Goal: Task Accomplishment & Management: Complete application form

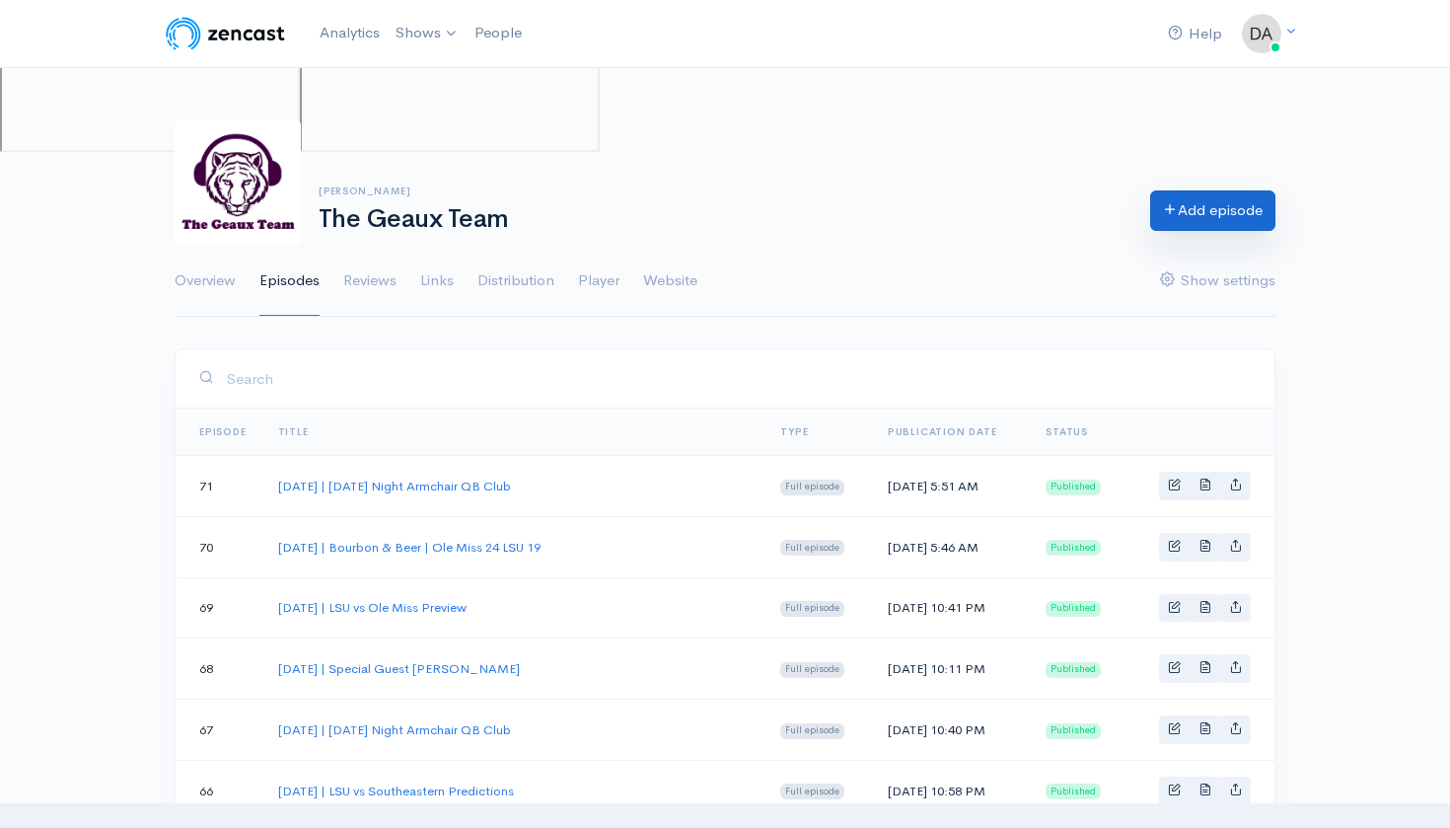
click at [1187, 221] on link "Add episode" at bounding box center [1212, 210] width 125 height 40
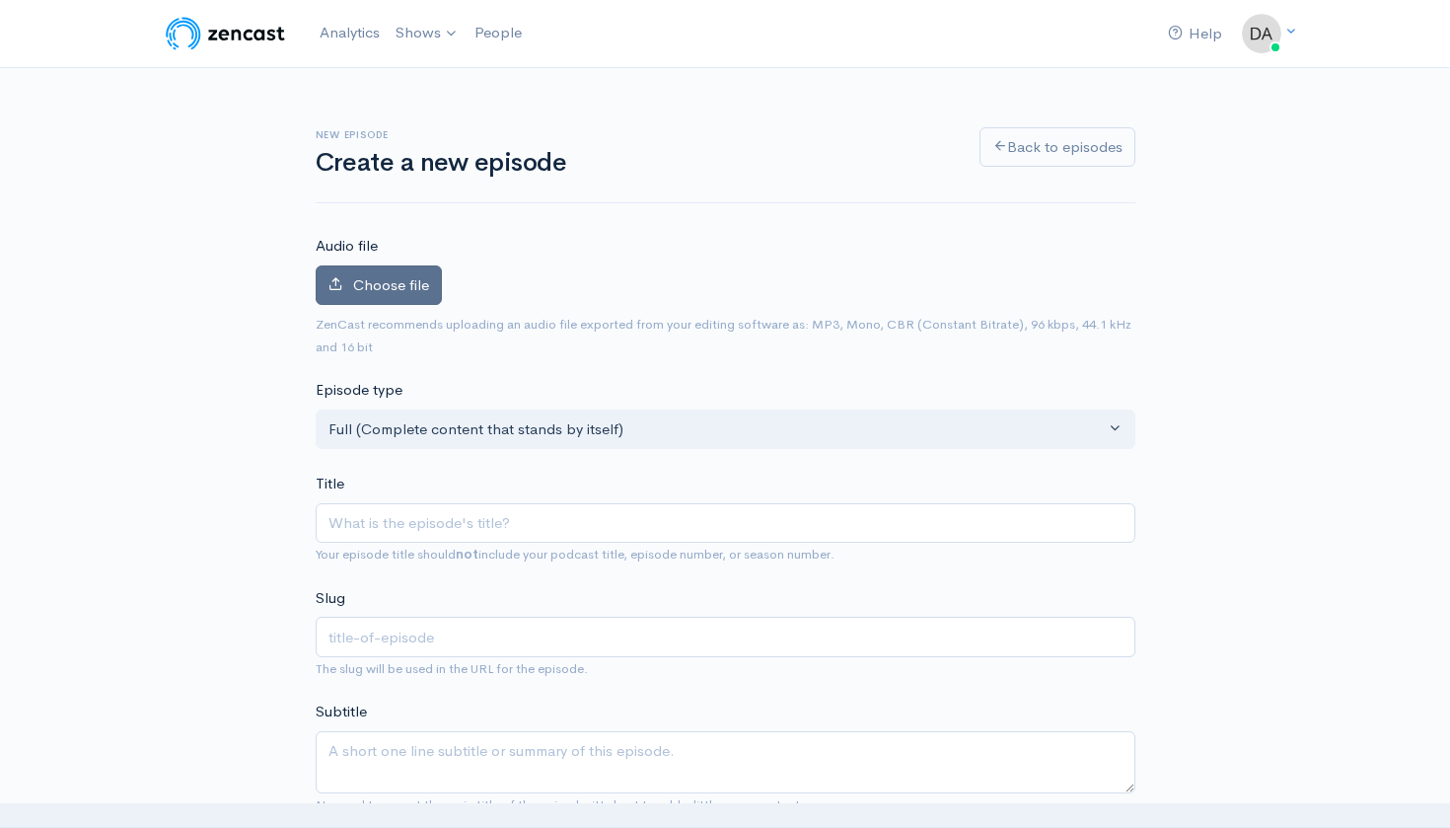
click at [383, 291] on span "Choose file" at bounding box center [391, 284] width 76 height 19
click at [0, 0] on input "Choose file" at bounding box center [0, 0] width 0 height 0
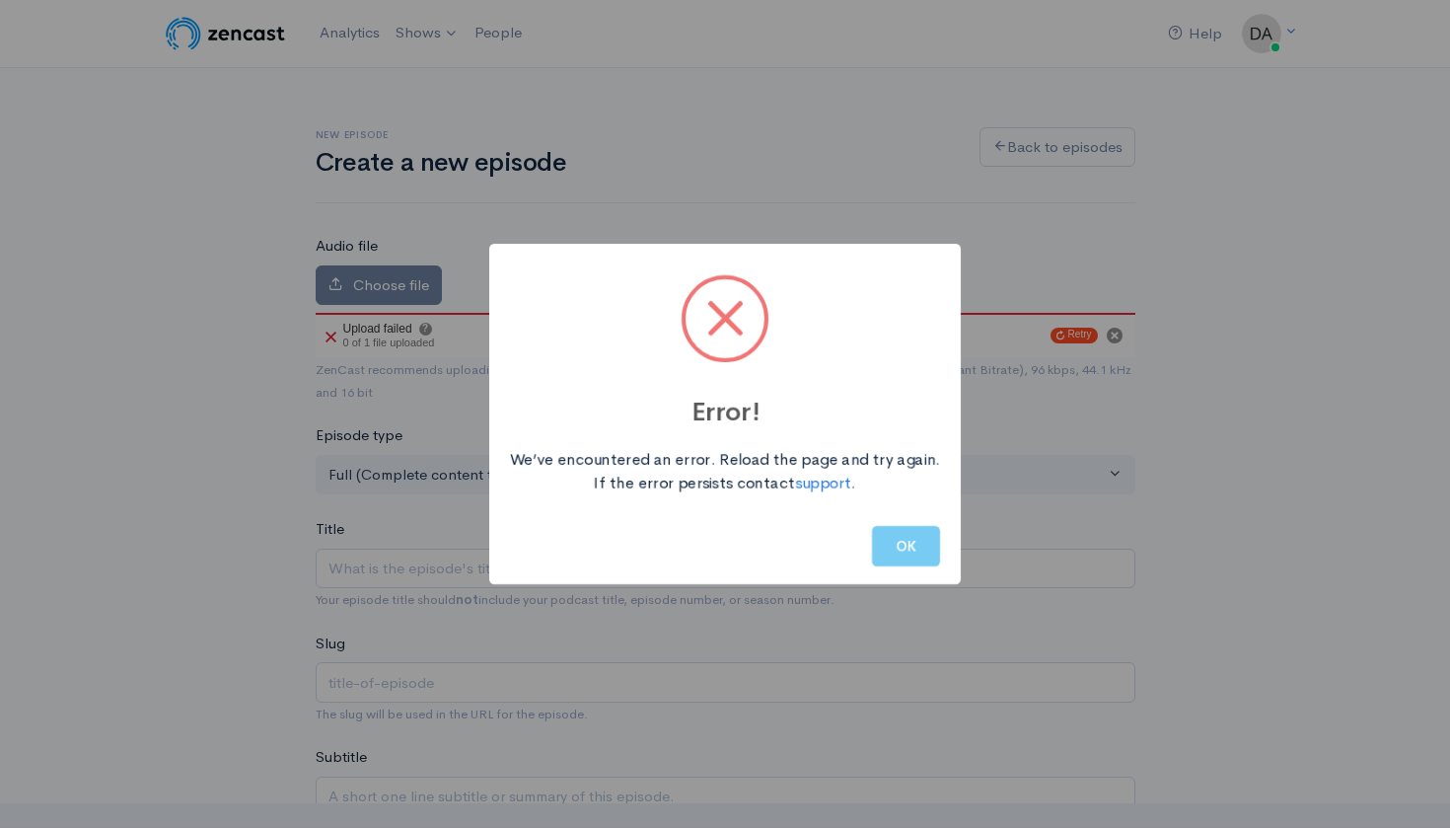
click at [922, 545] on button "OK" at bounding box center [906, 546] width 68 height 40
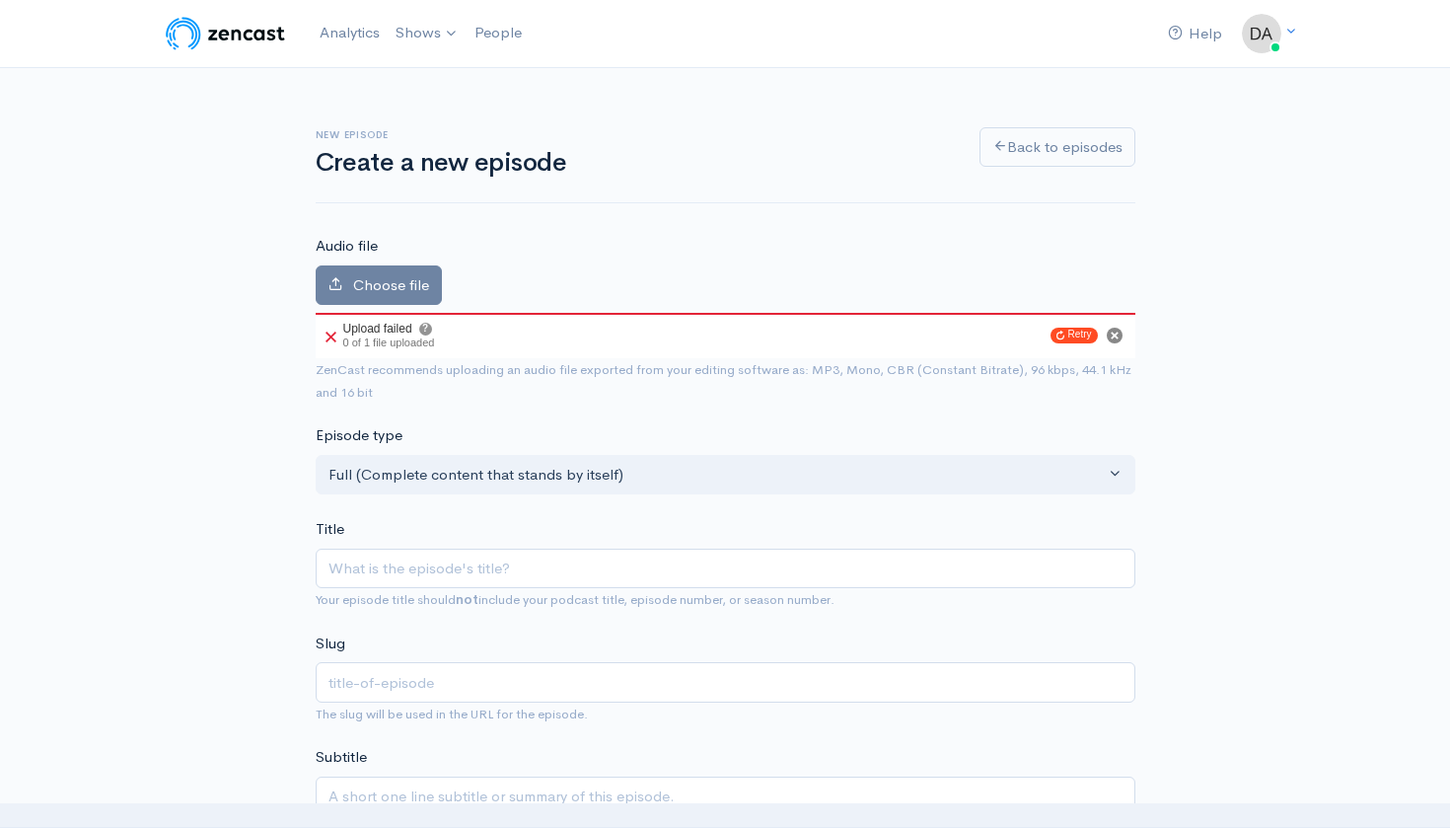
click at [1109, 333] on circle "Cancel" at bounding box center [1115, 336] width 16 height 16
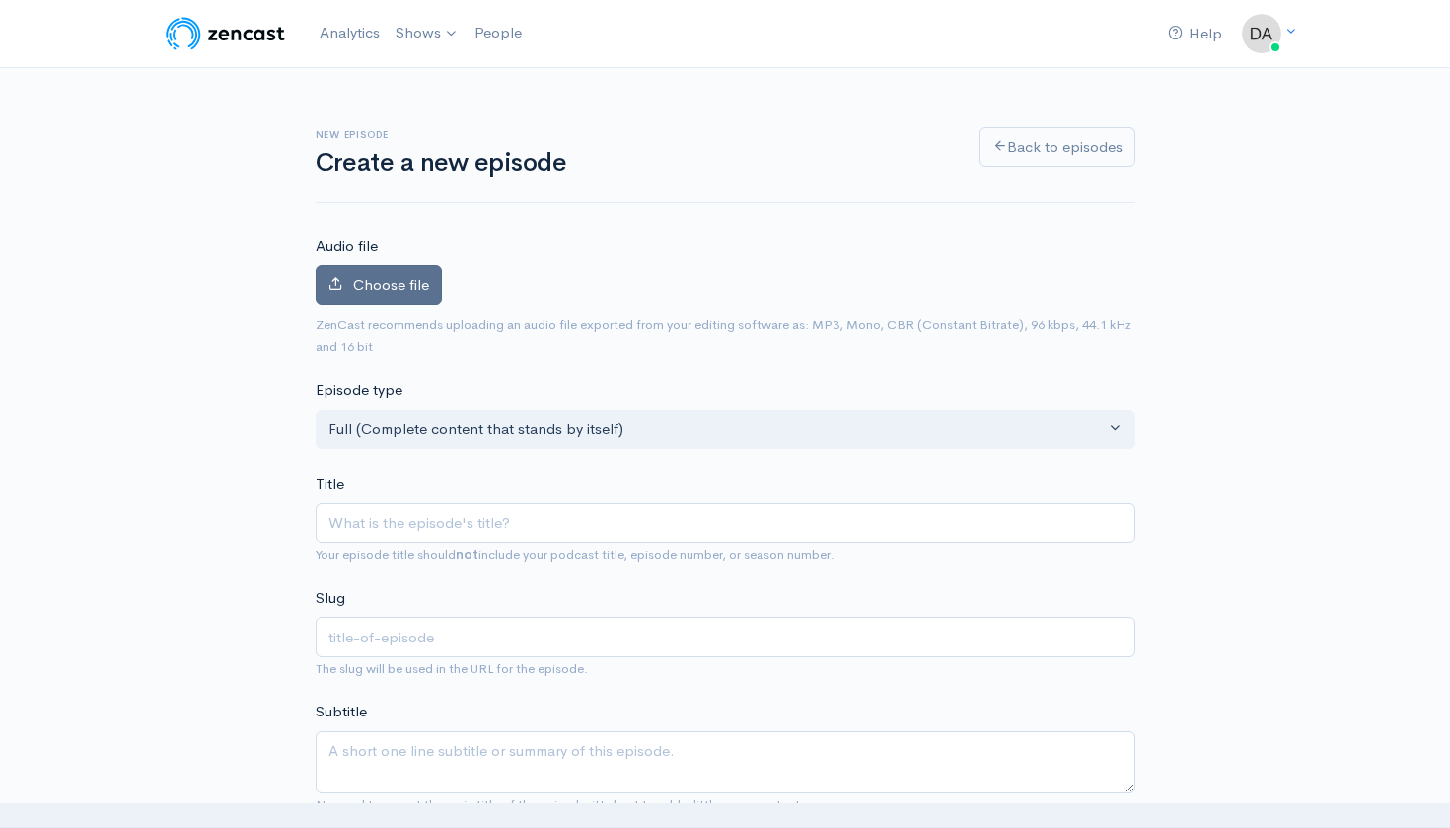
click at [401, 294] on label "Choose file" at bounding box center [379, 285] width 126 height 40
click at [0, 0] on input "Choose file" at bounding box center [0, 0] width 0 height 0
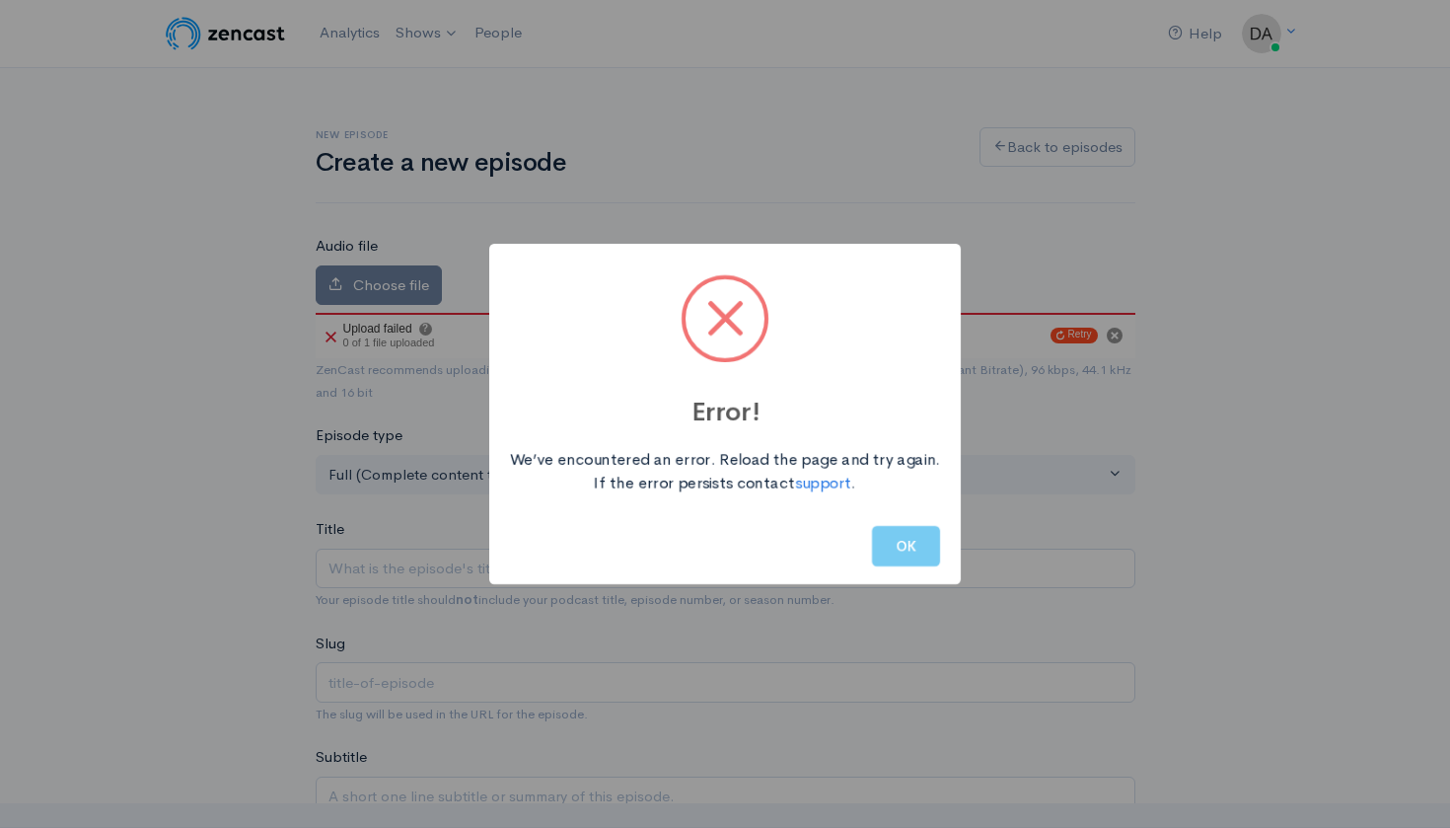
click at [910, 553] on button "OK" at bounding box center [906, 546] width 68 height 40
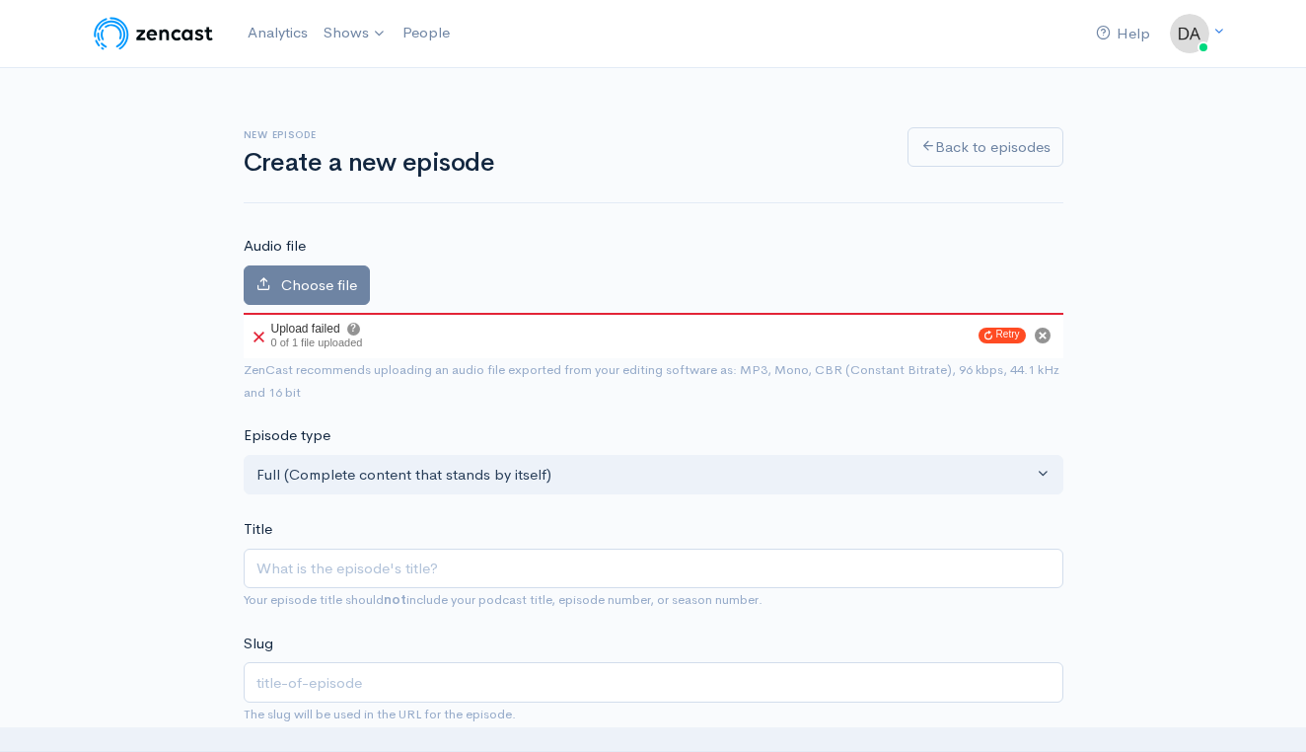
click at [257, 338] on icon at bounding box center [259, 337] width 11 height 11
click at [1045, 334] on circle "Cancel" at bounding box center [1043, 336] width 16 height 16
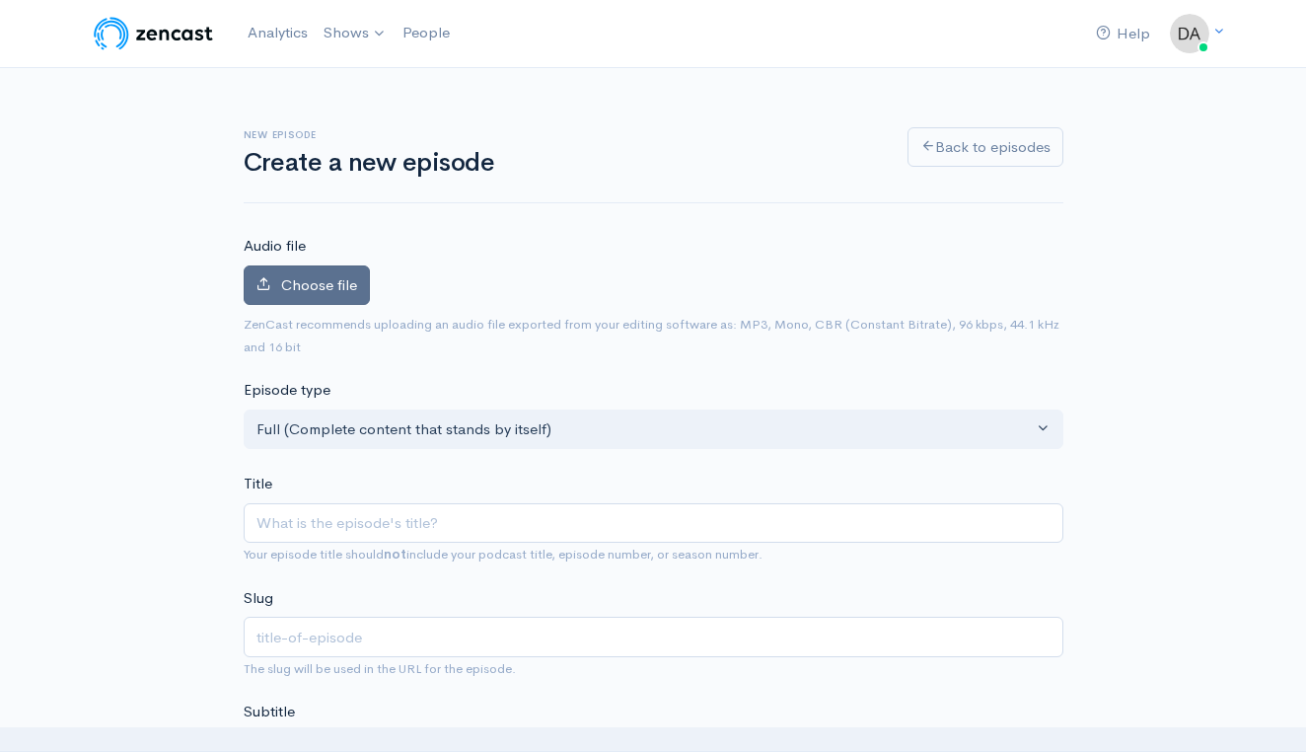
click at [319, 278] on span "Choose file" at bounding box center [319, 284] width 76 height 19
click at [0, 0] on input "Choose file" at bounding box center [0, 0] width 0 height 0
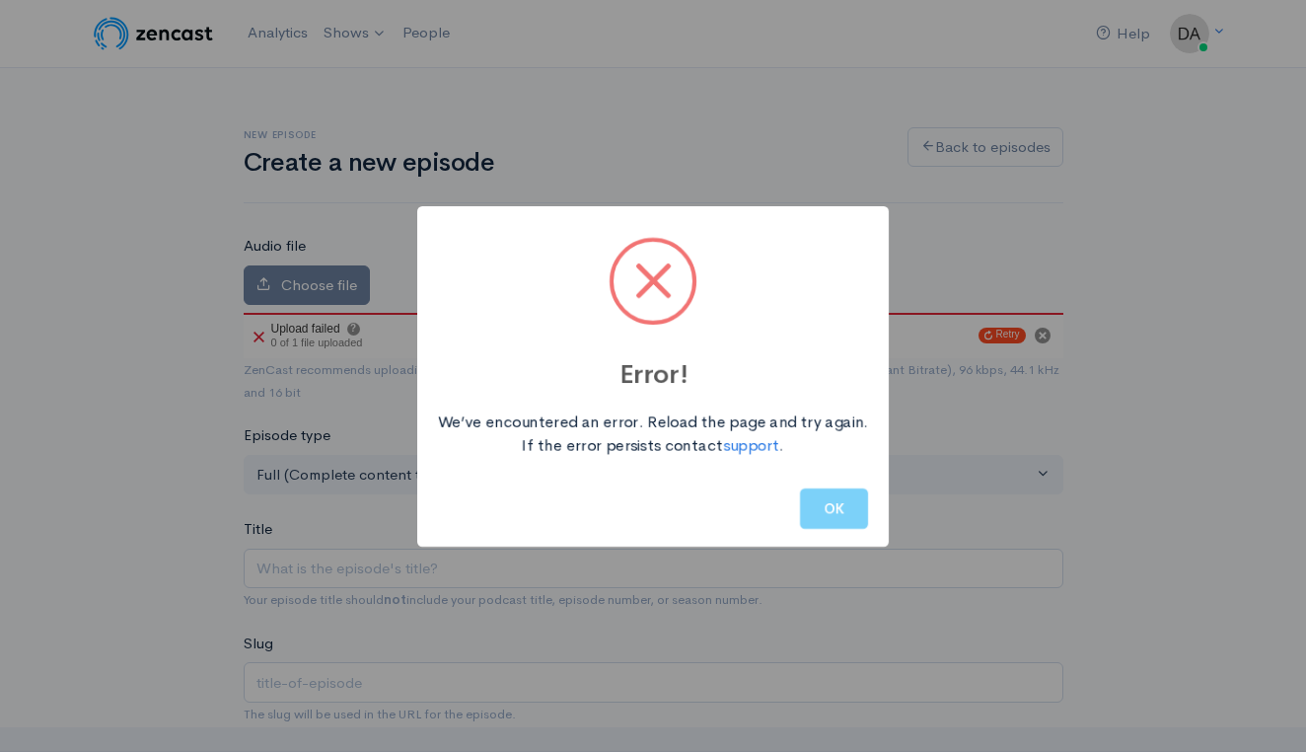
click at [846, 529] on div "OK" at bounding box center [653, 509] width 472 height 76
click at [846, 510] on button "OK" at bounding box center [834, 508] width 68 height 40
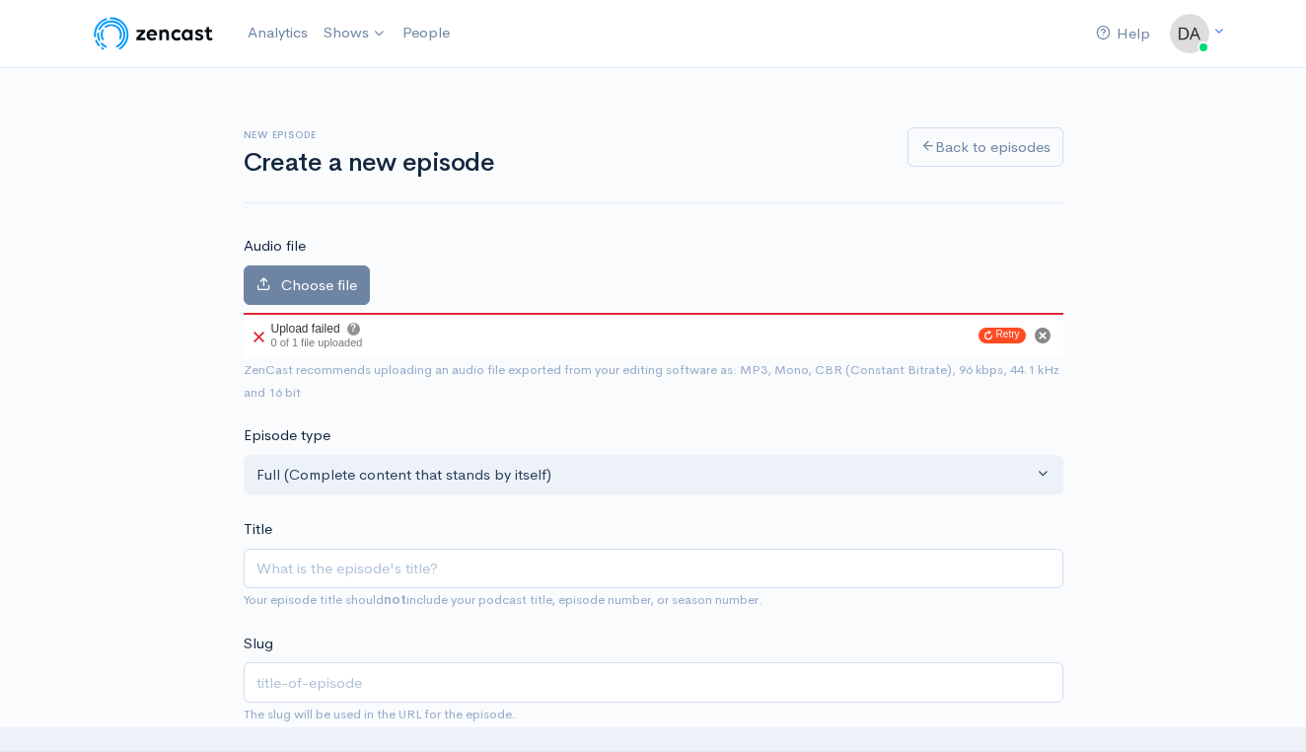
click at [1043, 334] on icon "Cancel" at bounding box center [1043, 336] width 8 height 8
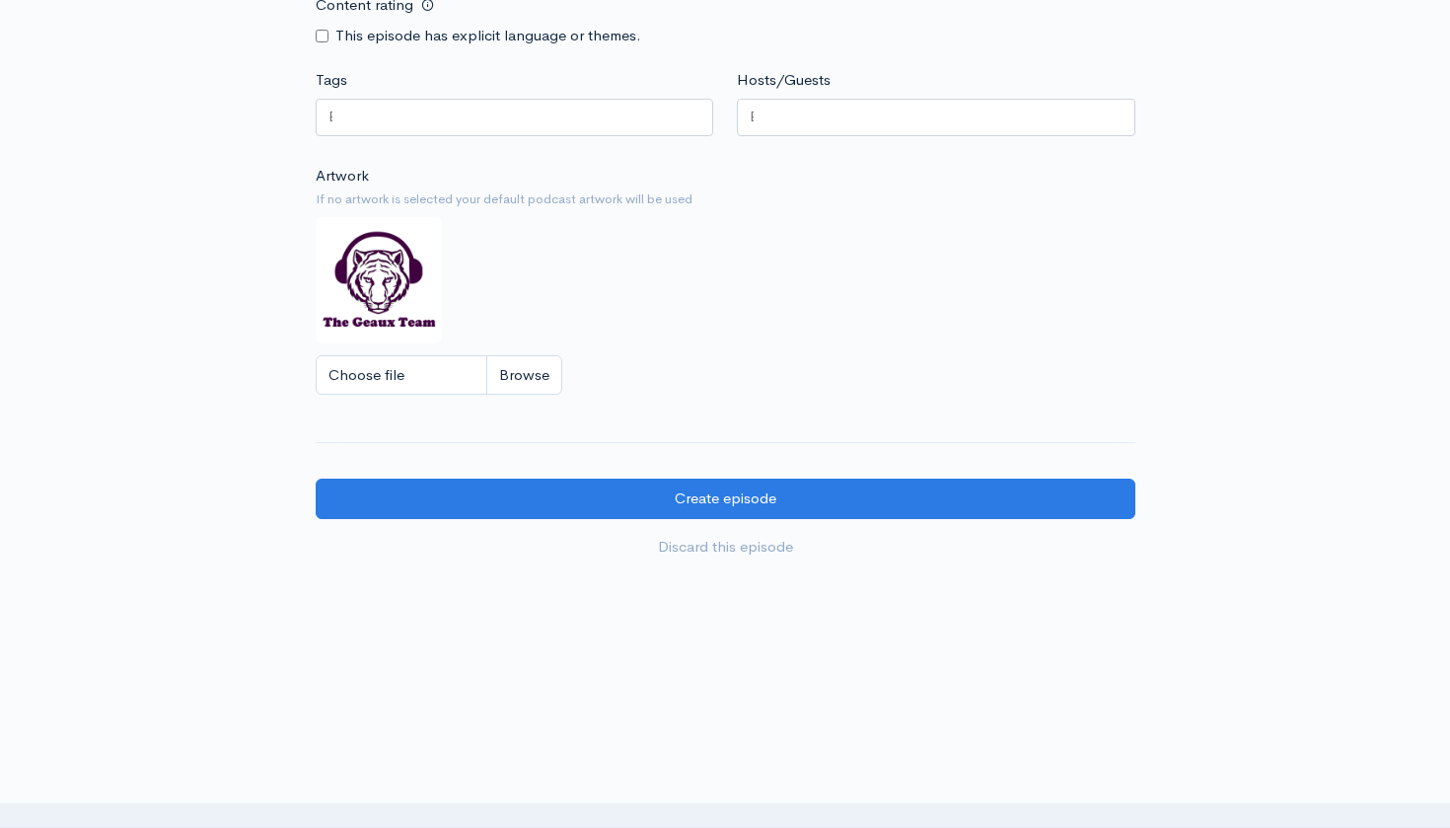
scroll to position [1448, 0]
click at [727, 528] on link "Discard this episode" at bounding box center [726, 548] width 820 height 40
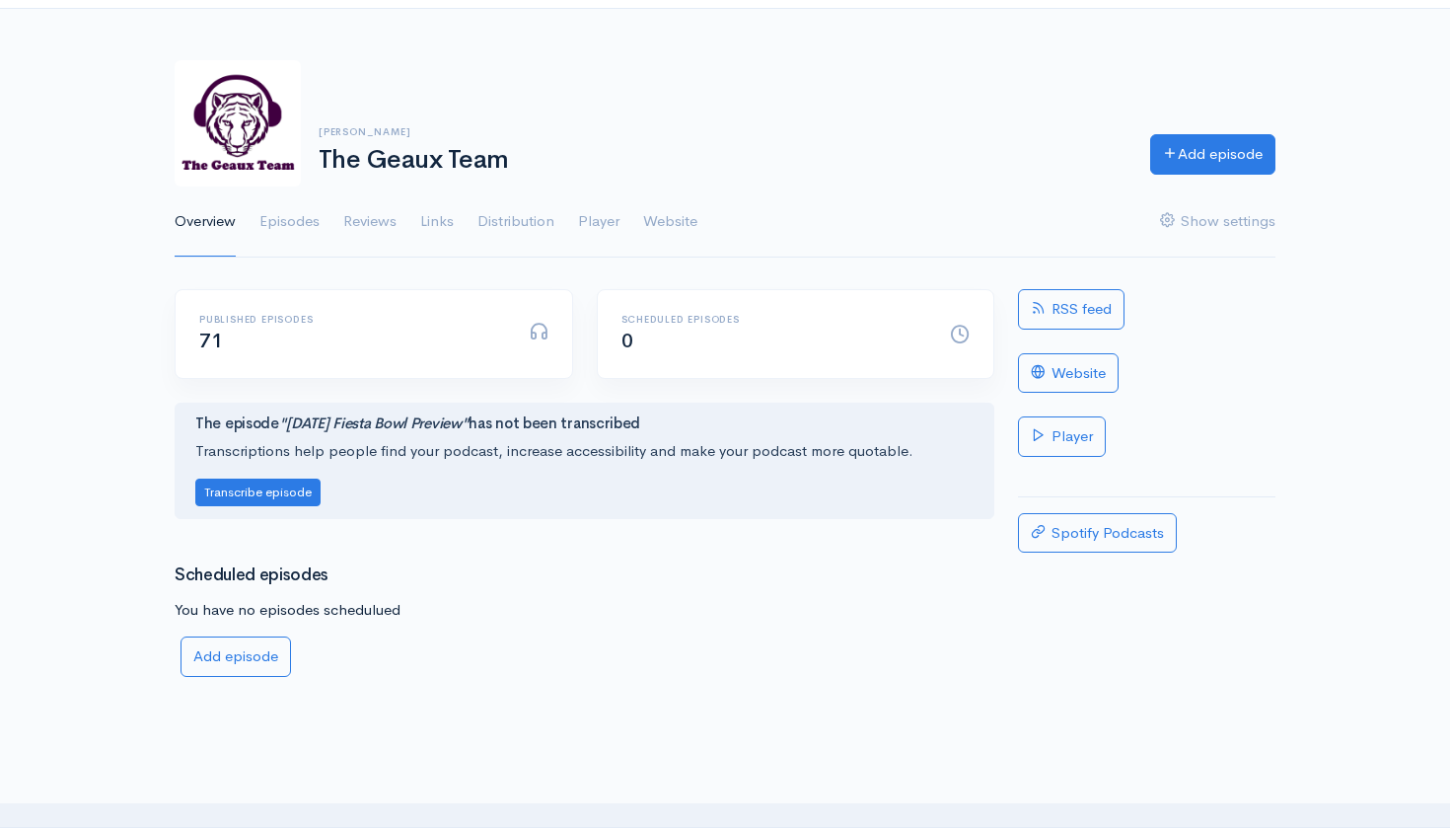
scroll to position [53, 0]
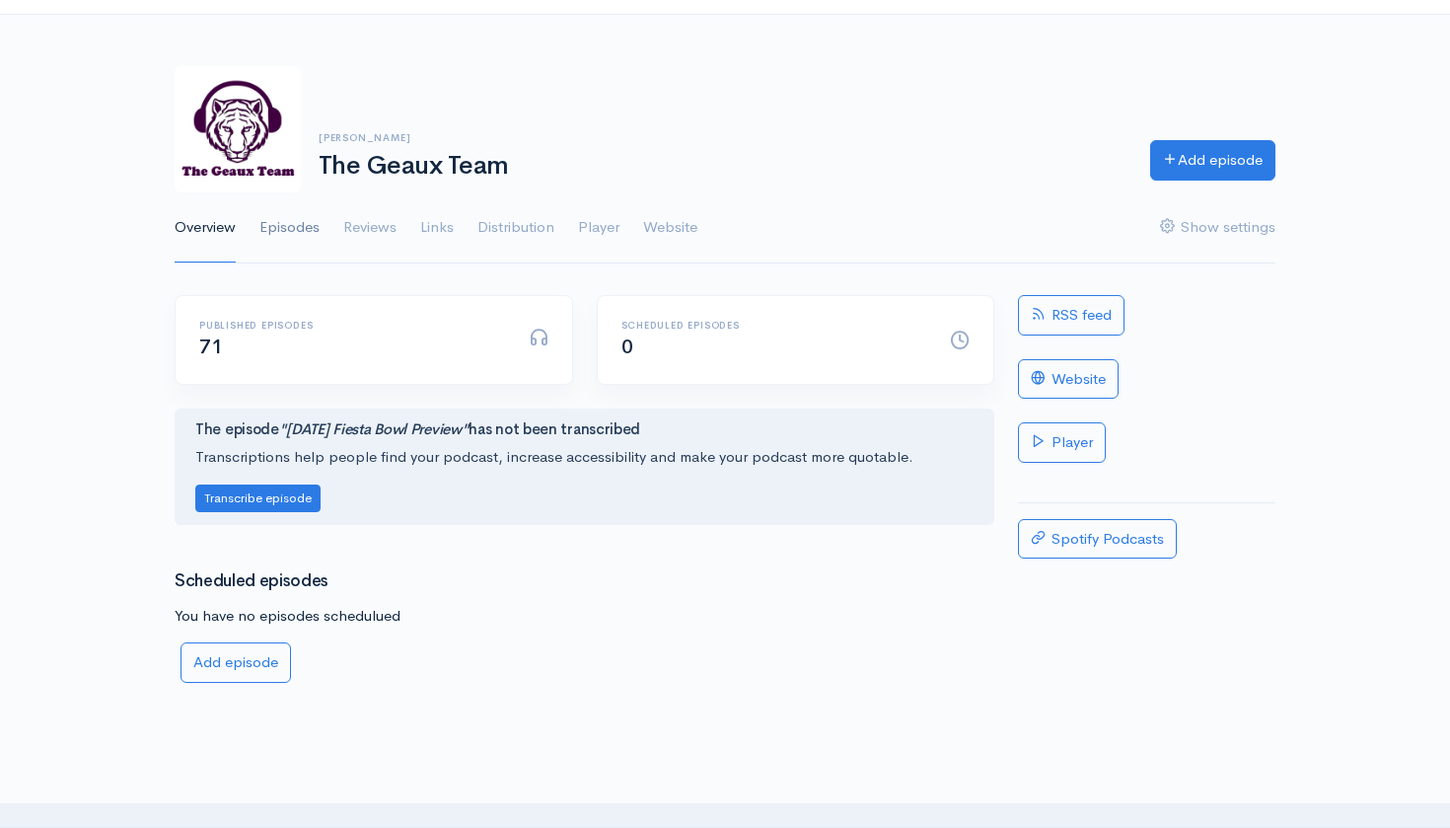
click at [296, 234] on link "Episodes" at bounding box center [289, 227] width 60 height 71
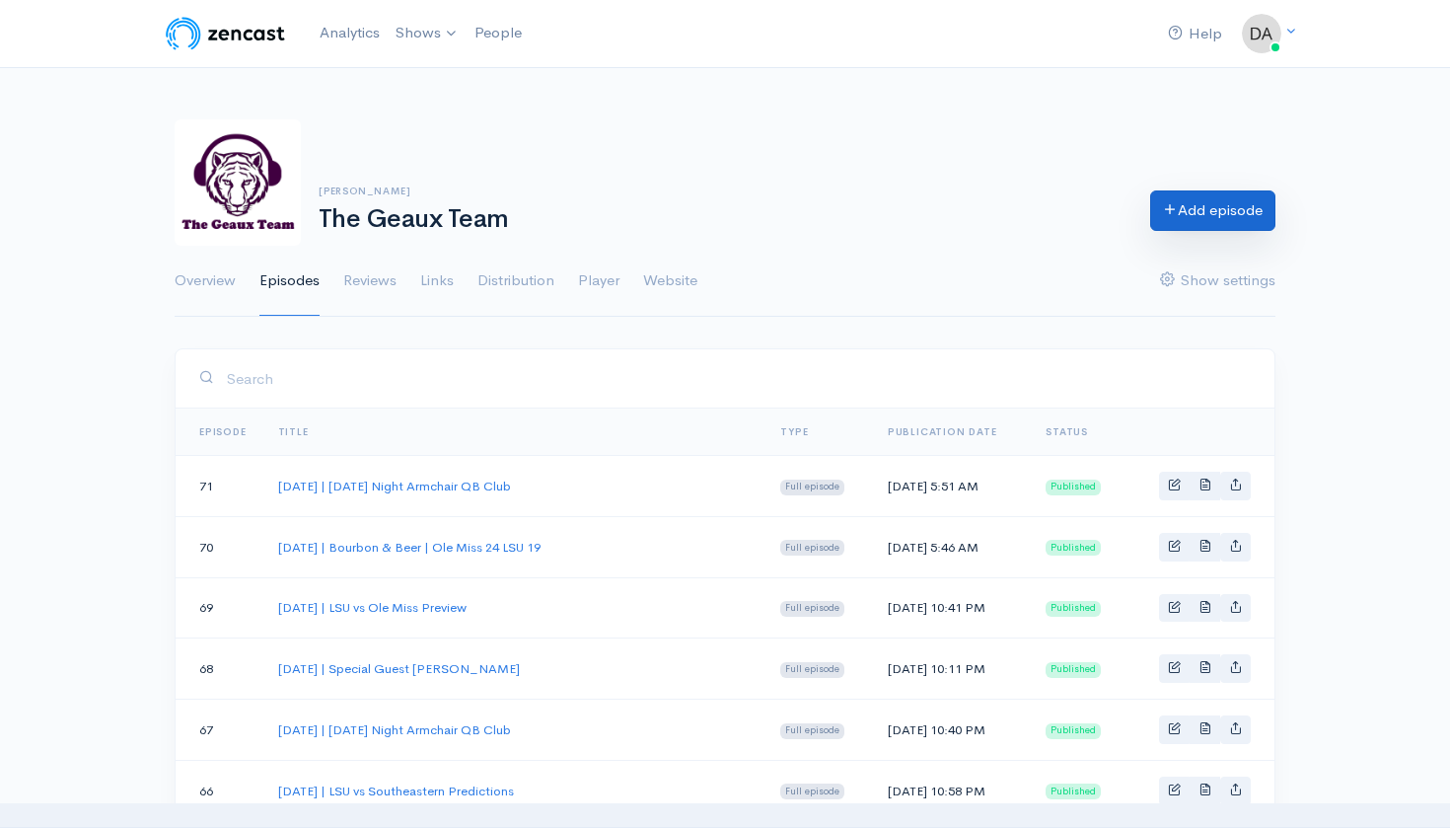
click at [1196, 224] on link "Add episode" at bounding box center [1212, 210] width 125 height 40
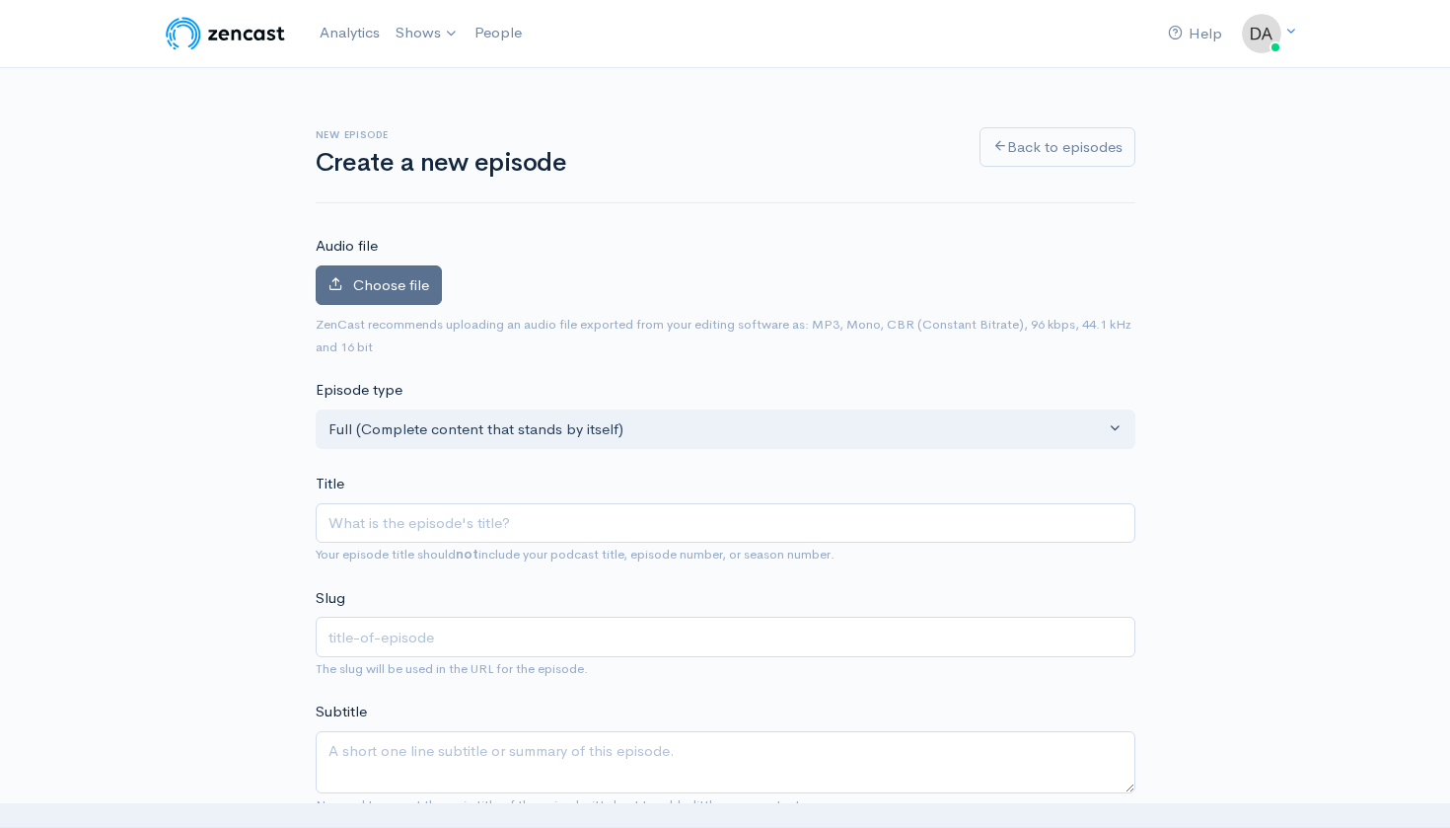
click at [415, 279] on span "Choose file" at bounding box center [391, 284] width 76 height 19
click at [0, 0] on input "Choose file" at bounding box center [0, 0] width 0 height 0
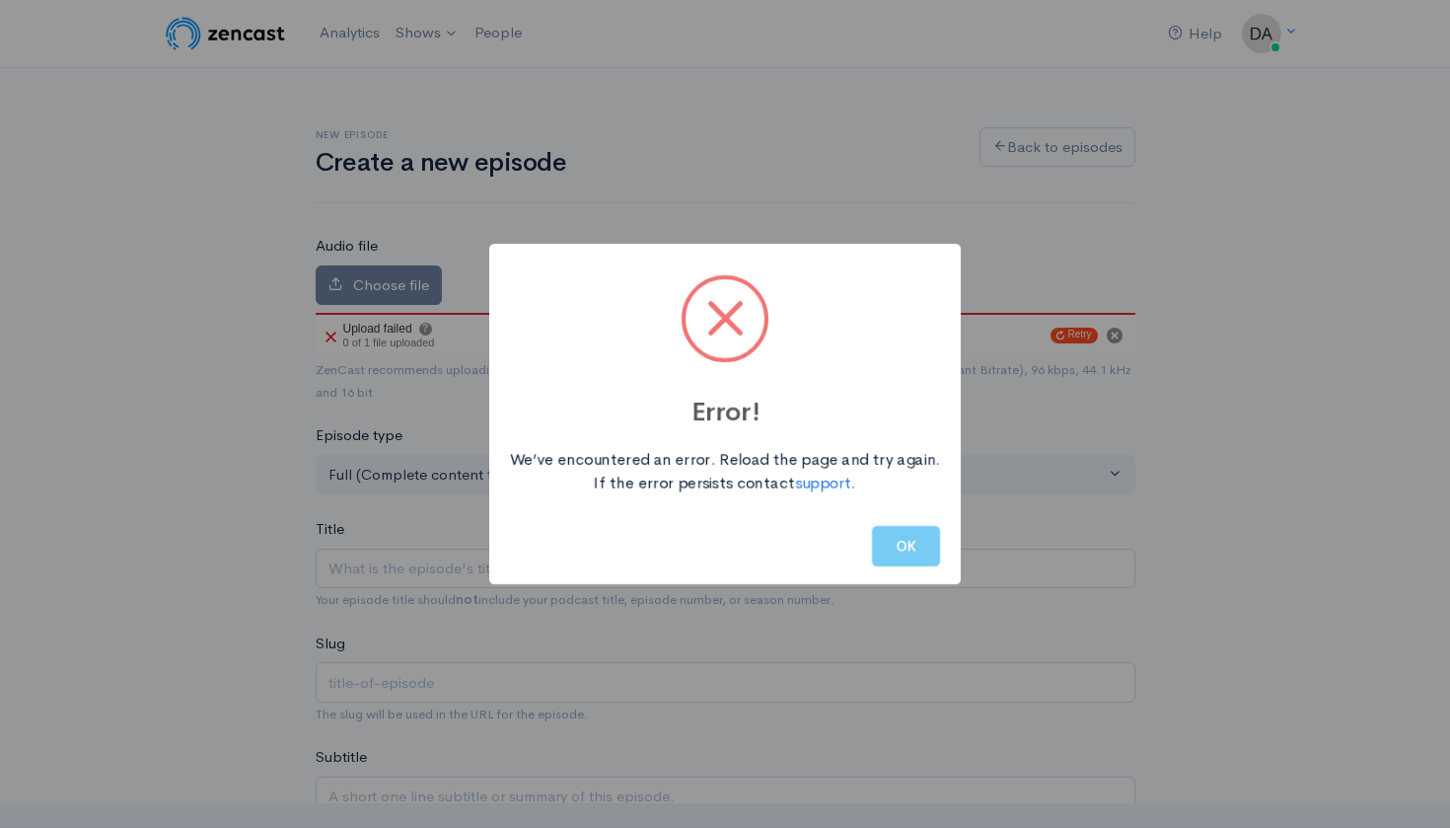
click at [903, 562] on button "OK" at bounding box center [906, 546] width 68 height 40
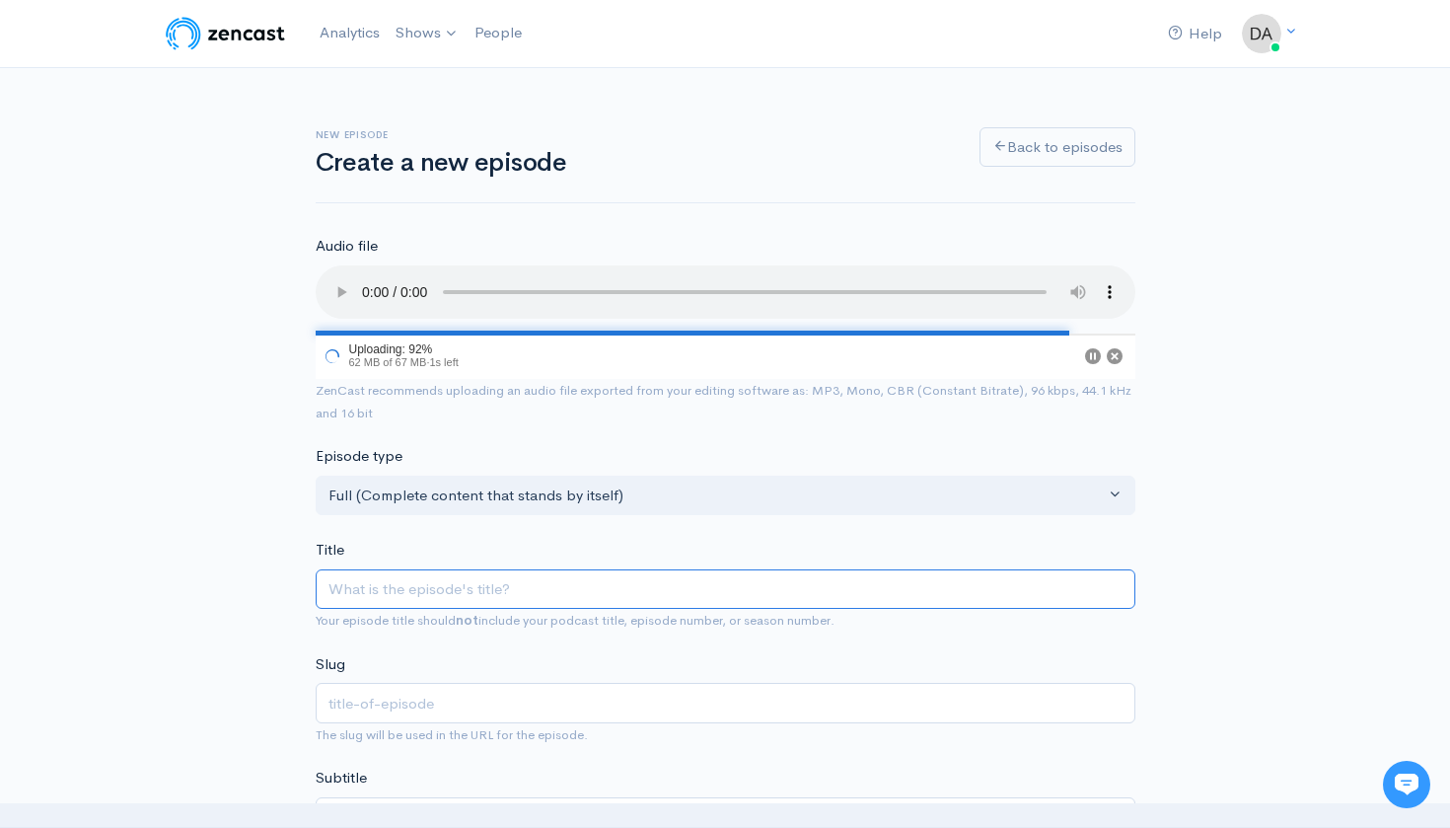
click at [511, 569] on input "Title" at bounding box center [726, 589] width 820 height 40
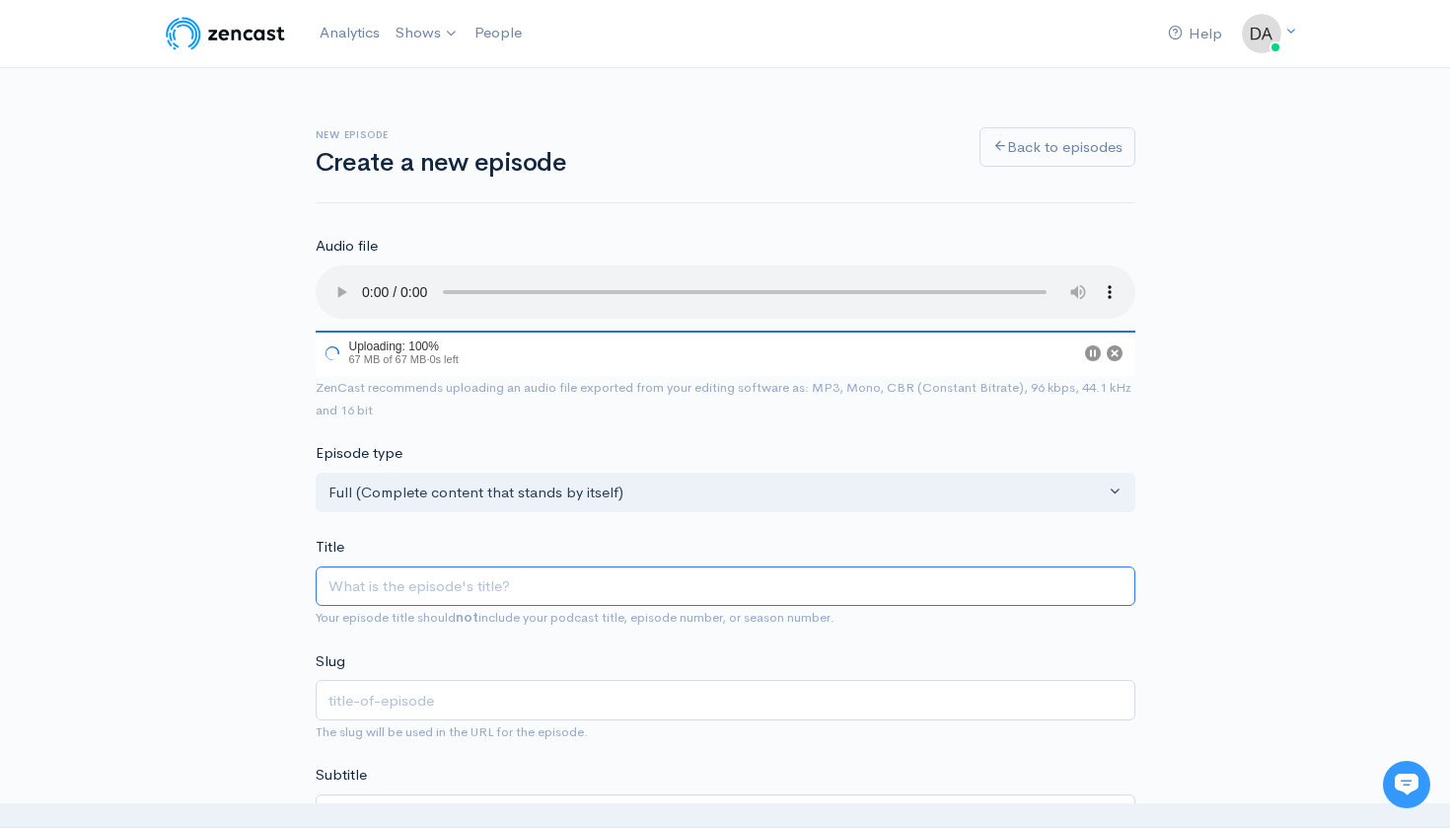
paste input "LIVE | October 1, 2025 | Special Guest Lonn Phillips Sullivan"
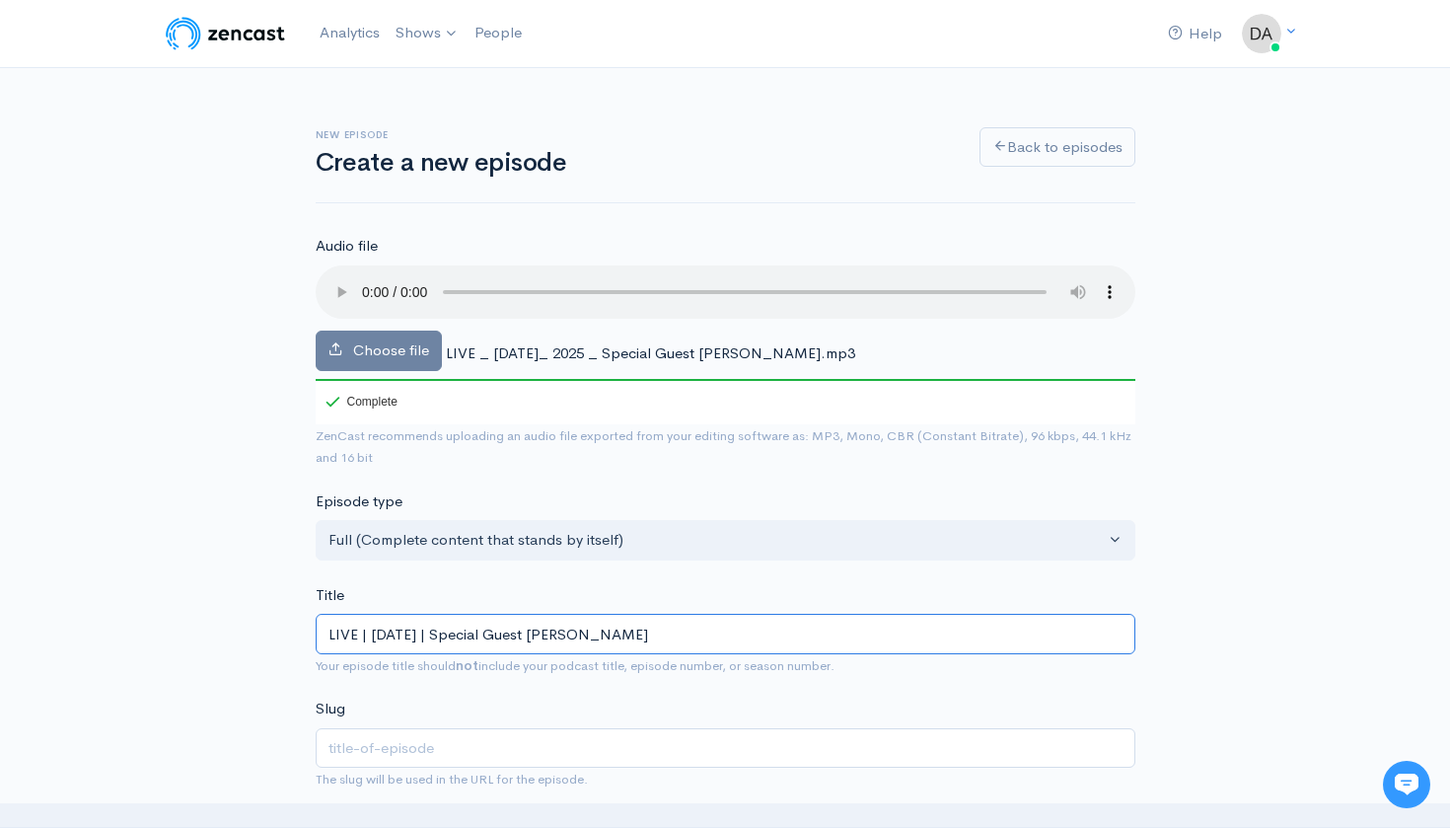
click at [368, 614] on input "LIVE | October 1, 2025 | Special Guest Lonn Phillips Sullivan" at bounding box center [726, 634] width 820 height 40
type input "LIVE |October 1, 2025 | Special Guest Lonn Phillips Sullivan"
type input "live-october-1-2025-special-guest-lonn-phillips-sullivan"
type input "LIVEOctober 1, 2025 | Special Guest Lonn Phillips Sullivan"
type input "liveoctober-1-2025-special-guest-lonn-phillips-sullivan"
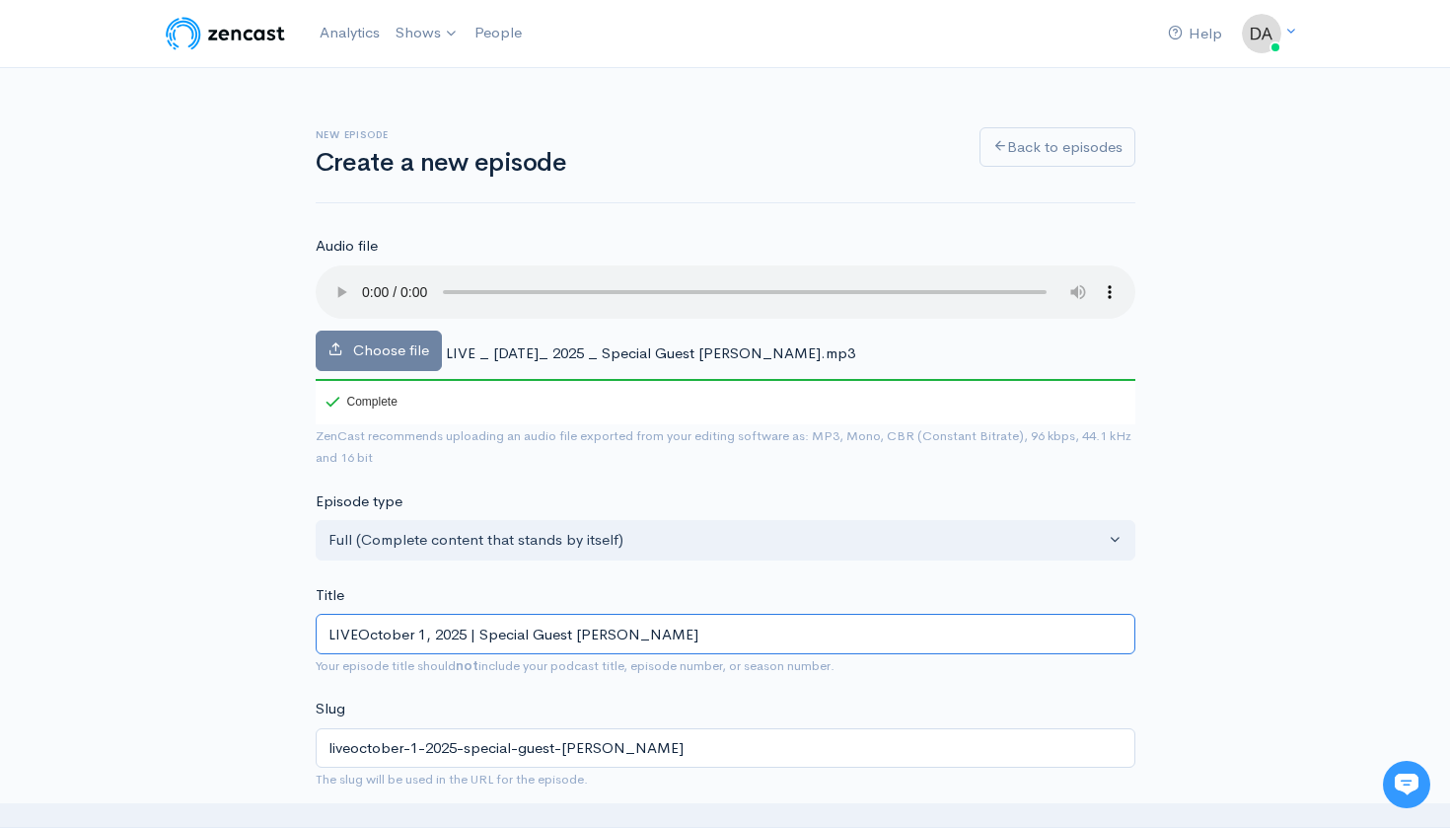
type input "LIVOctober 1, 2025 | Special Guest Lonn Phillips Sullivan"
type input "livoctober-1-2025-special-guest-lonn-phillips-sullivan"
type input "LIOctober 1, 2025 | Special Guest Lonn Phillips Sullivan"
type input "lioctober-1-2025-special-guest-lonn-phillips-sullivan"
type input "LOctober 1, 2025 | Special Guest Lonn Phillips Sullivan"
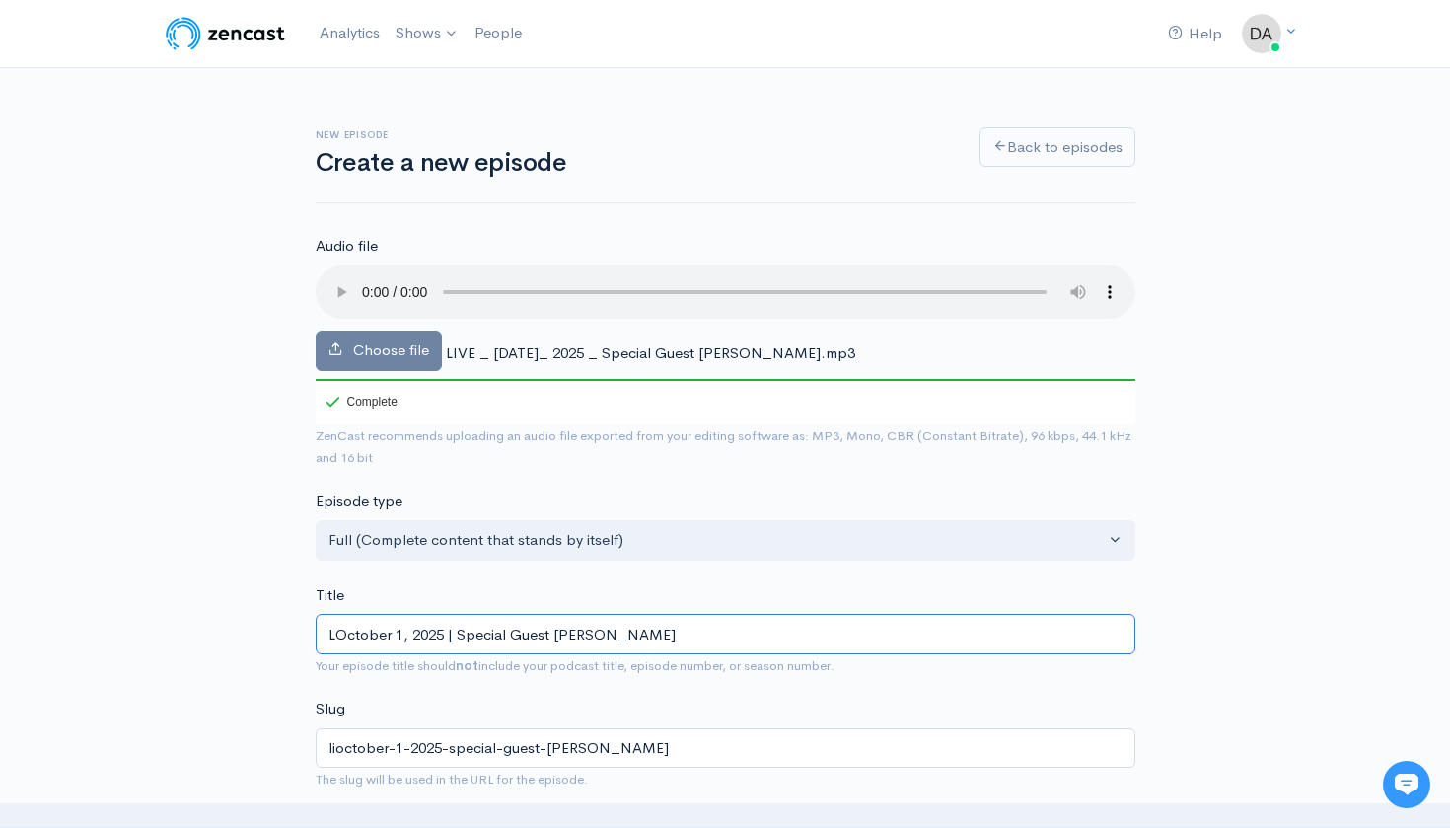
type input "loctober-1-2025-special-guest-lonn-phillips-sullivan"
type input "October 1, 2025 | Special Guest Lonn Phillips Sullivan"
type input "october-1-2025-special-guest-lonn-phillips-sullivan"
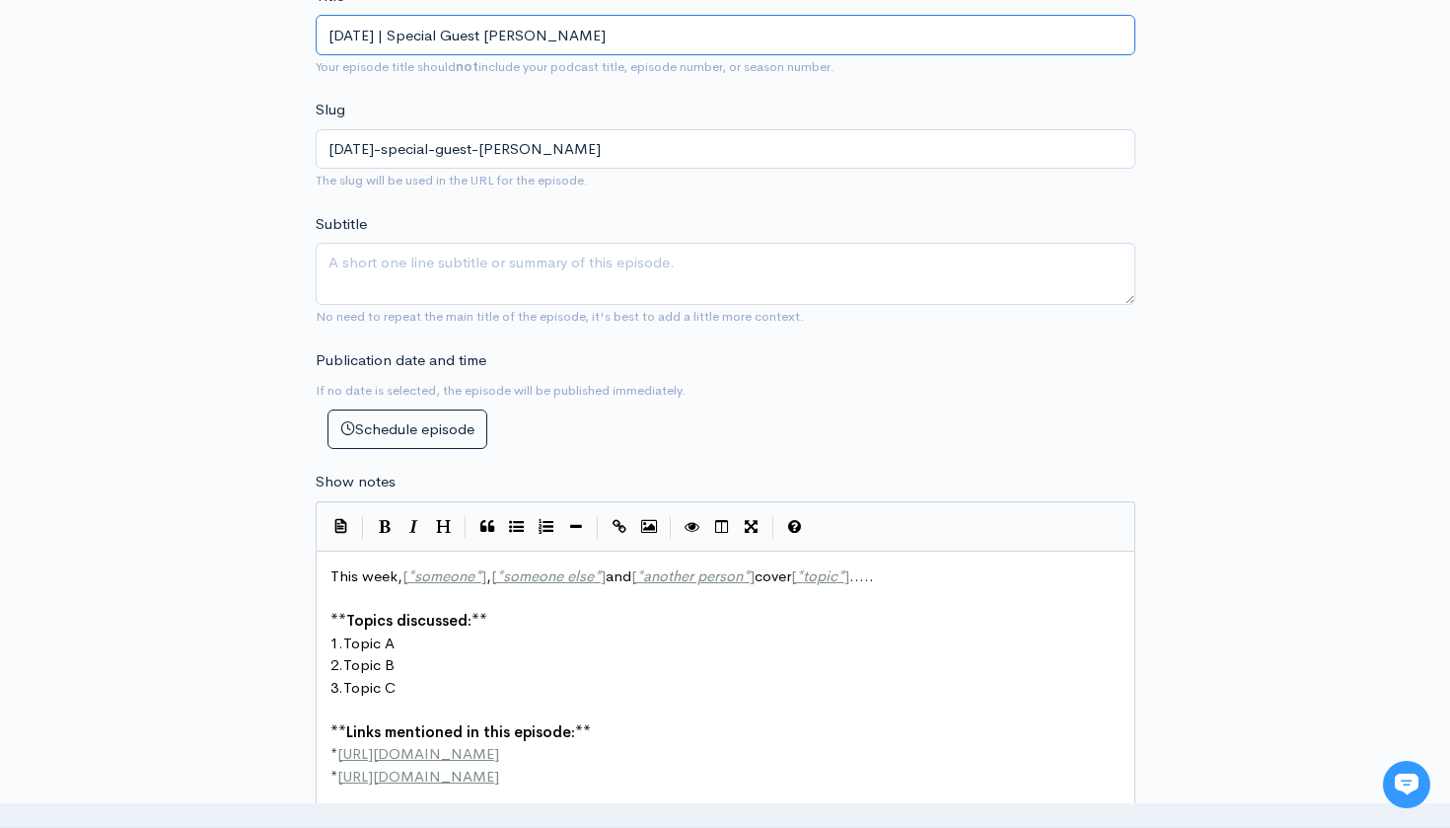
scroll to position [648, 0]
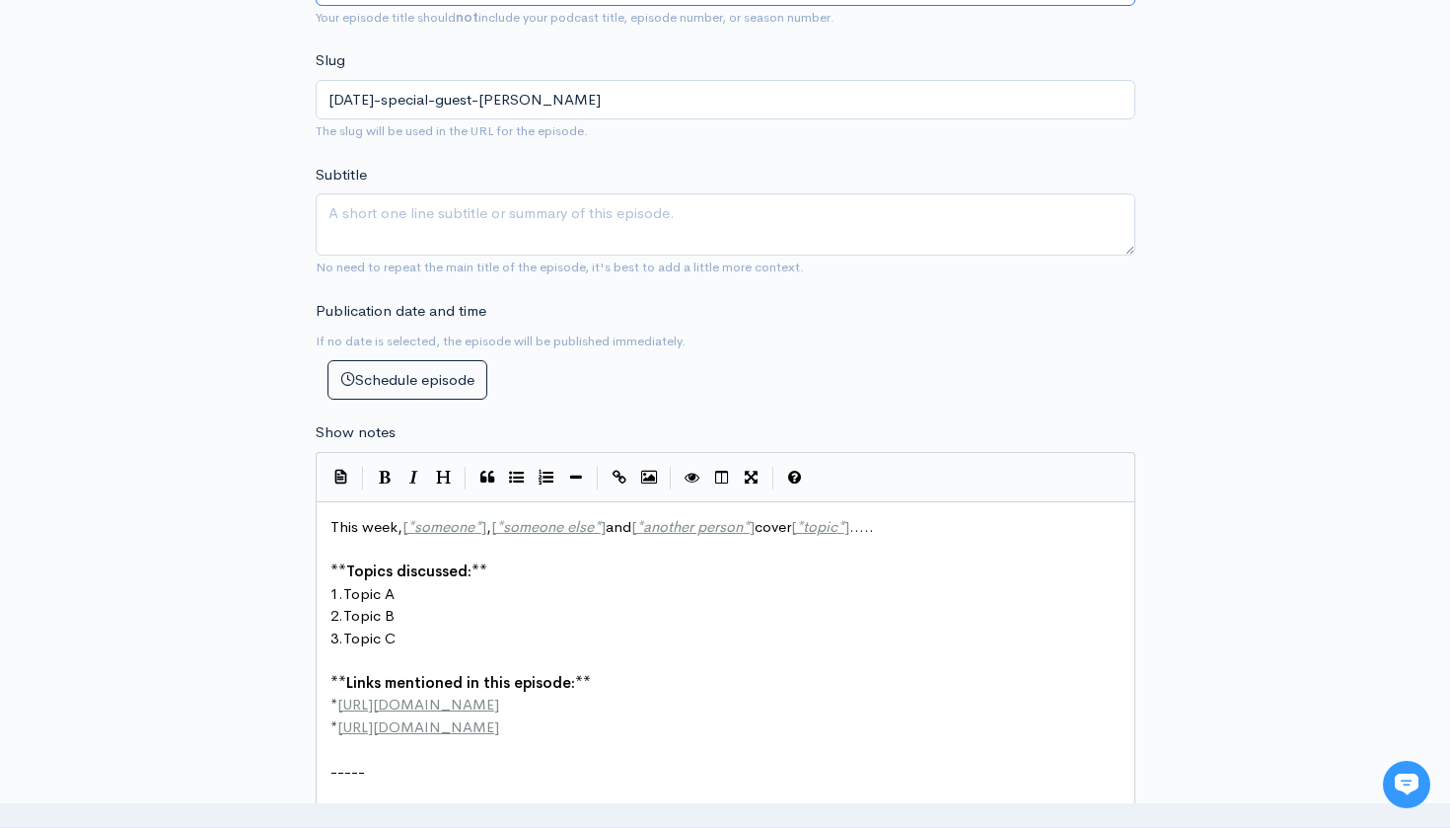
type input "October 1, 2025 | Special Guest Lonn Phillips Sullivan"
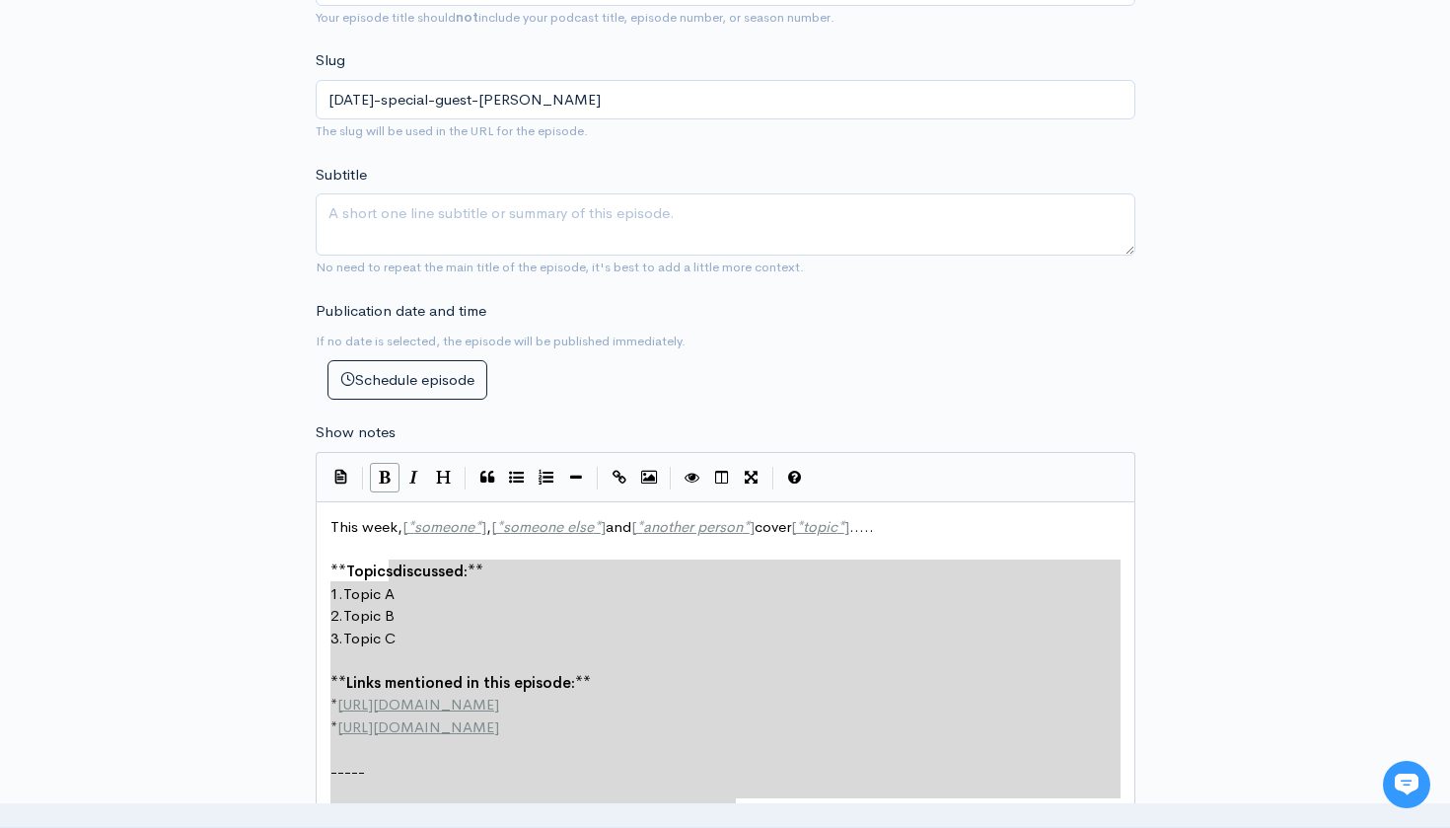
type textarea "This week, [*someone*], [*someone else*] and [*another person*] cover [*topic*]…"
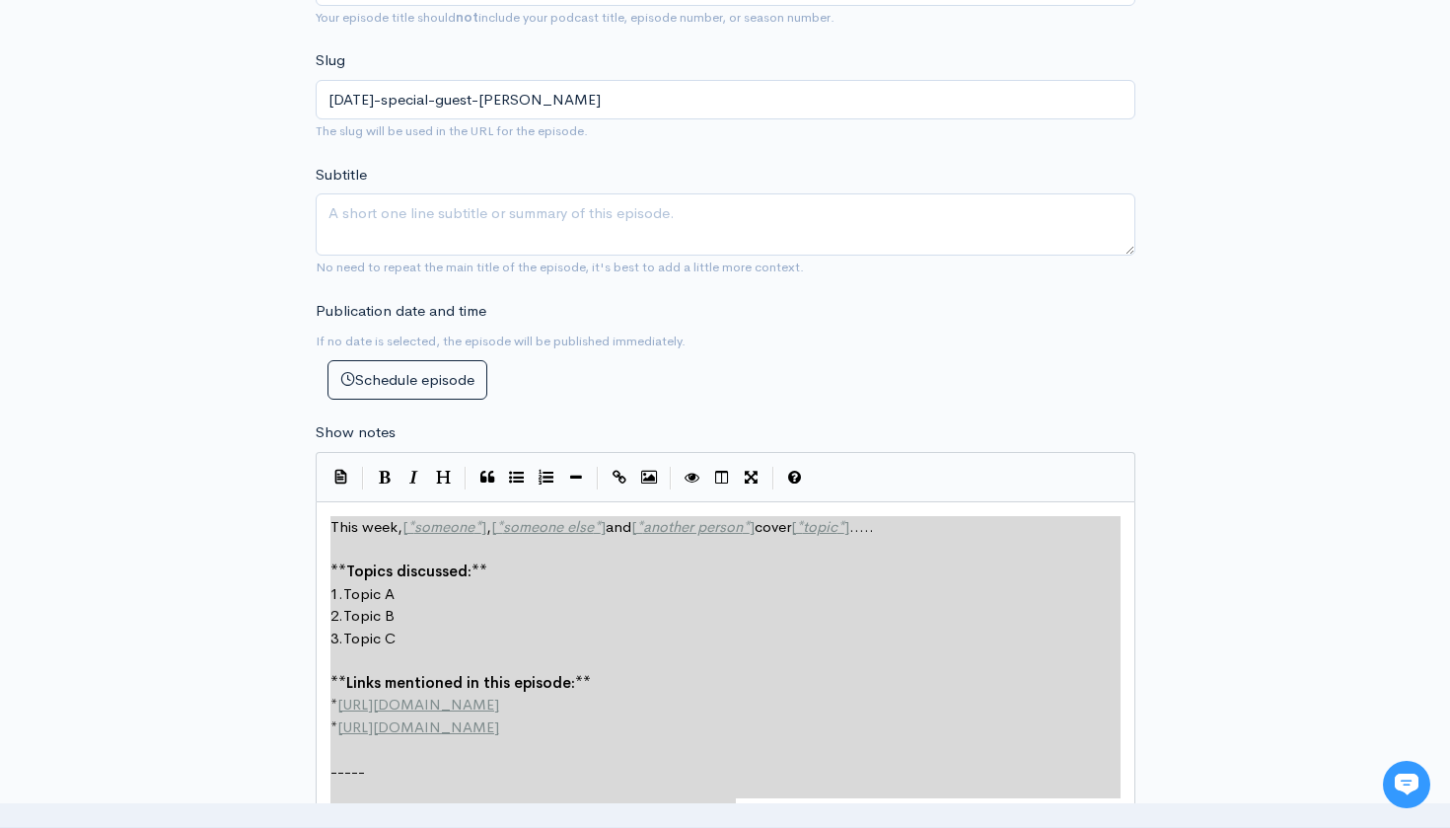
drag, startPoint x: 759, startPoint y: 781, endPoint x: 277, endPoint y: 483, distance: 566.2
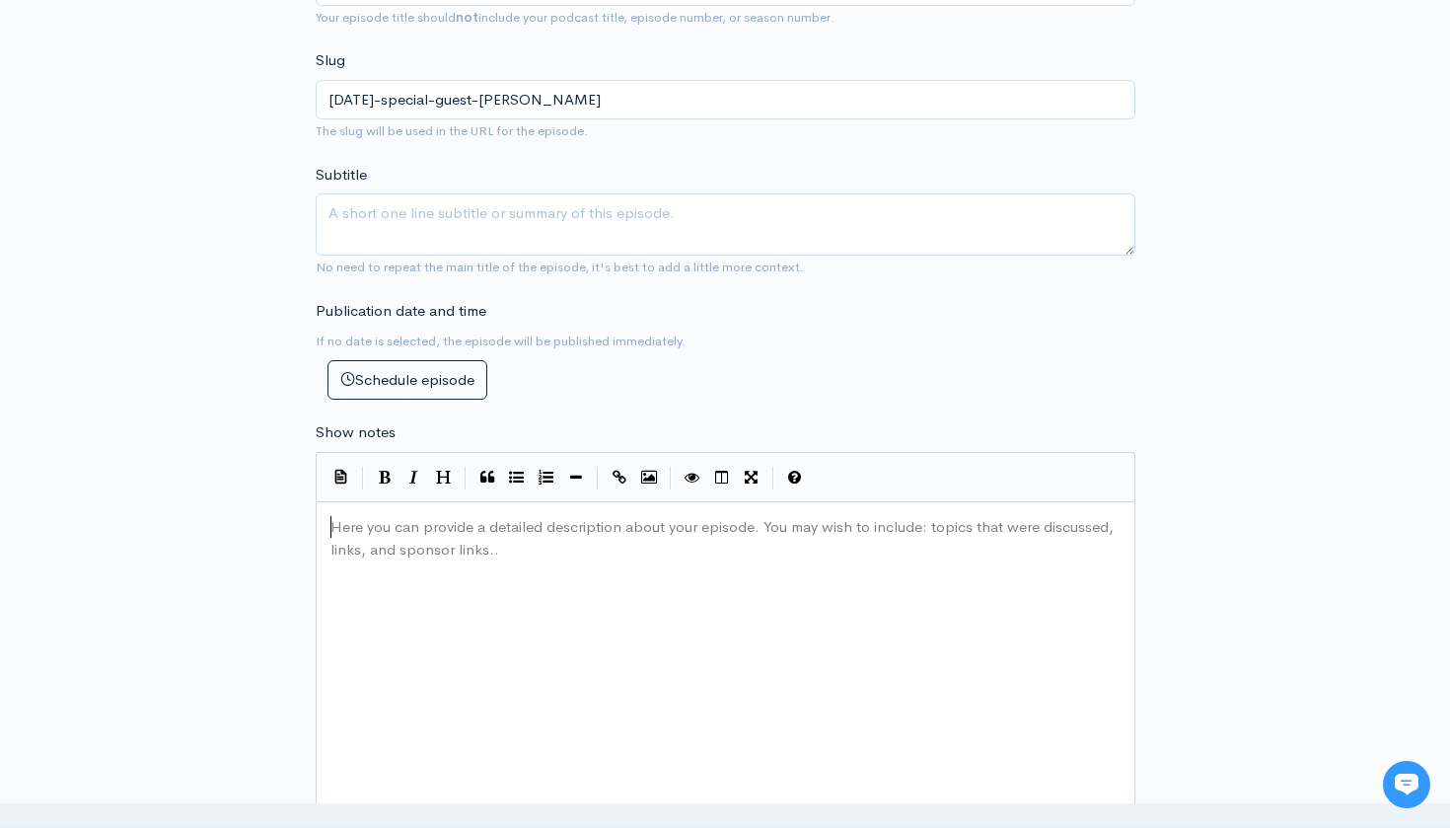
type textarea "​"
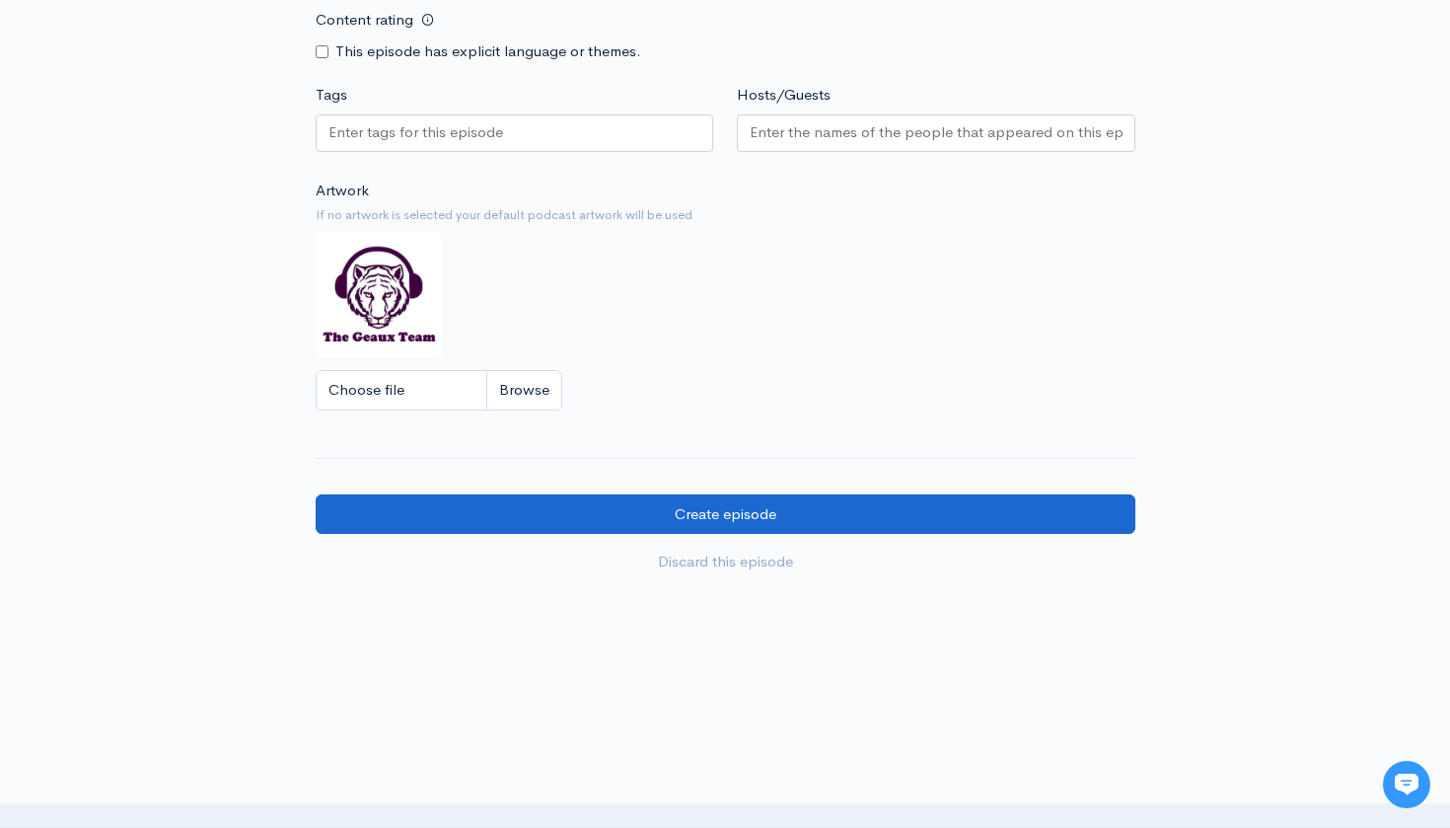
scroll to position [1520, 0]
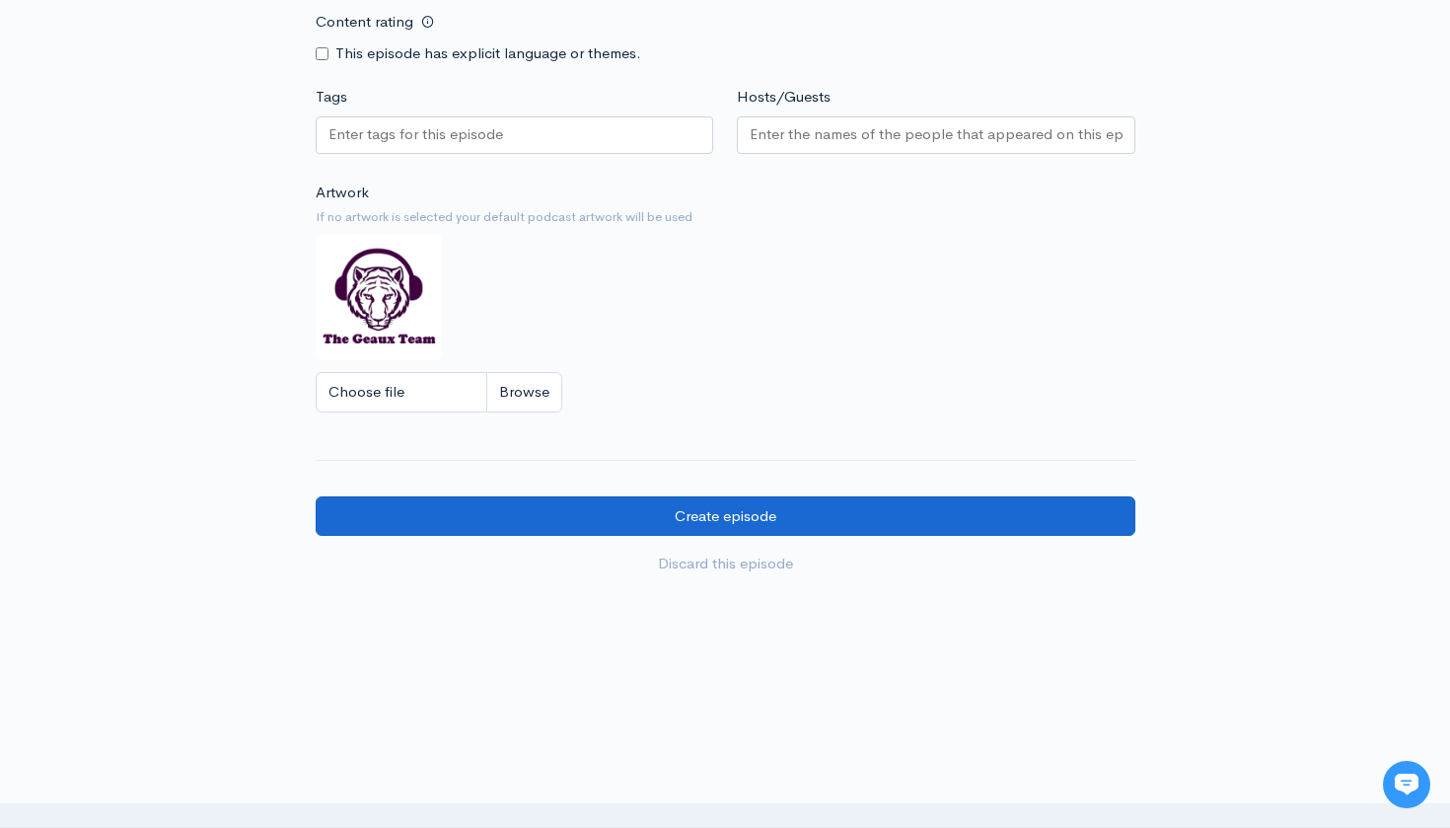
click at [805, 496] on input "Create episode" at bounding box center [726, 516] width 820 height 40
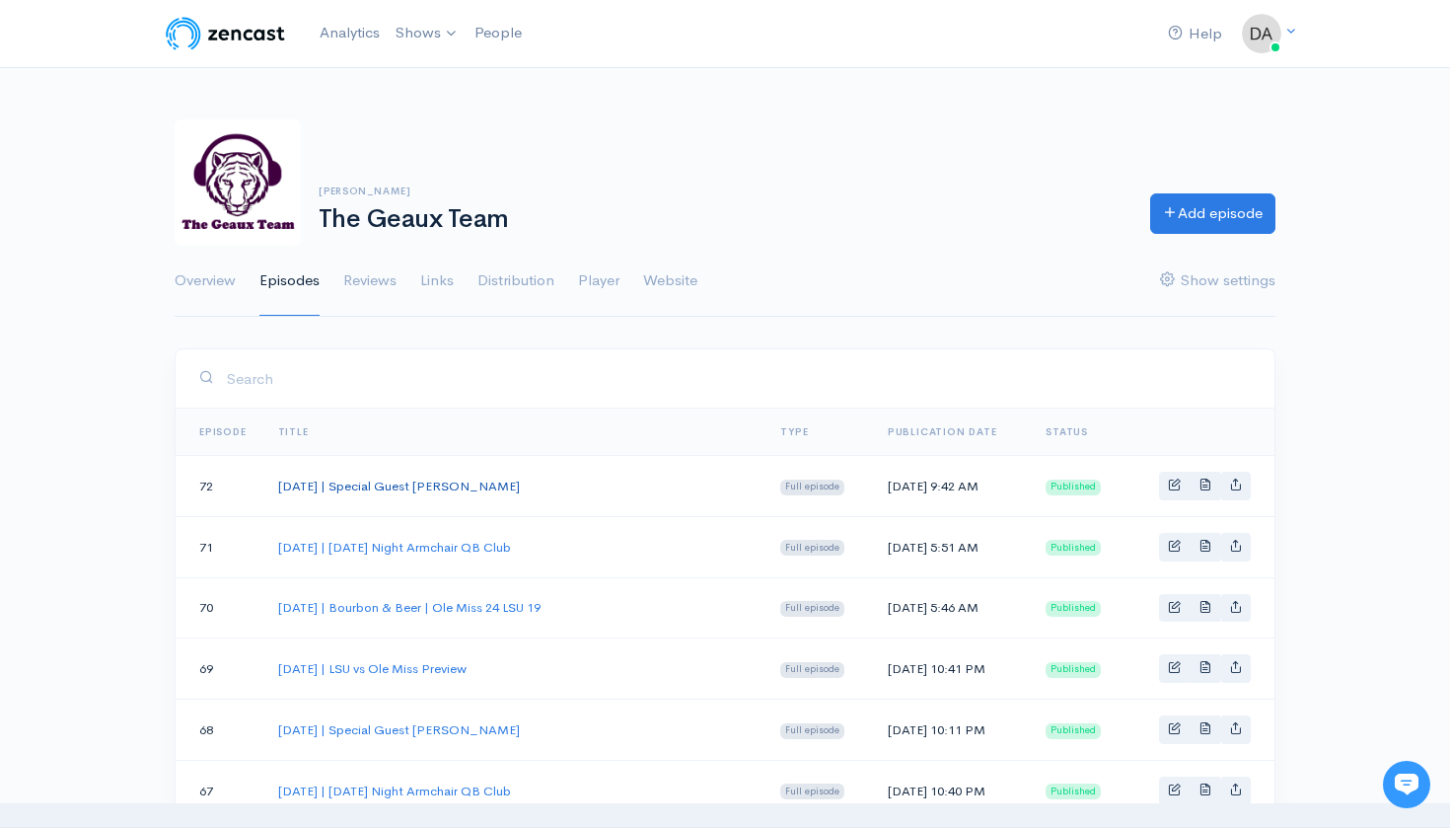
click at [520, 480] on link "October 1, 2025 | Special Guest Lonn Phillips Sullivan" at bounding box center [399, 486] width 242 height 17
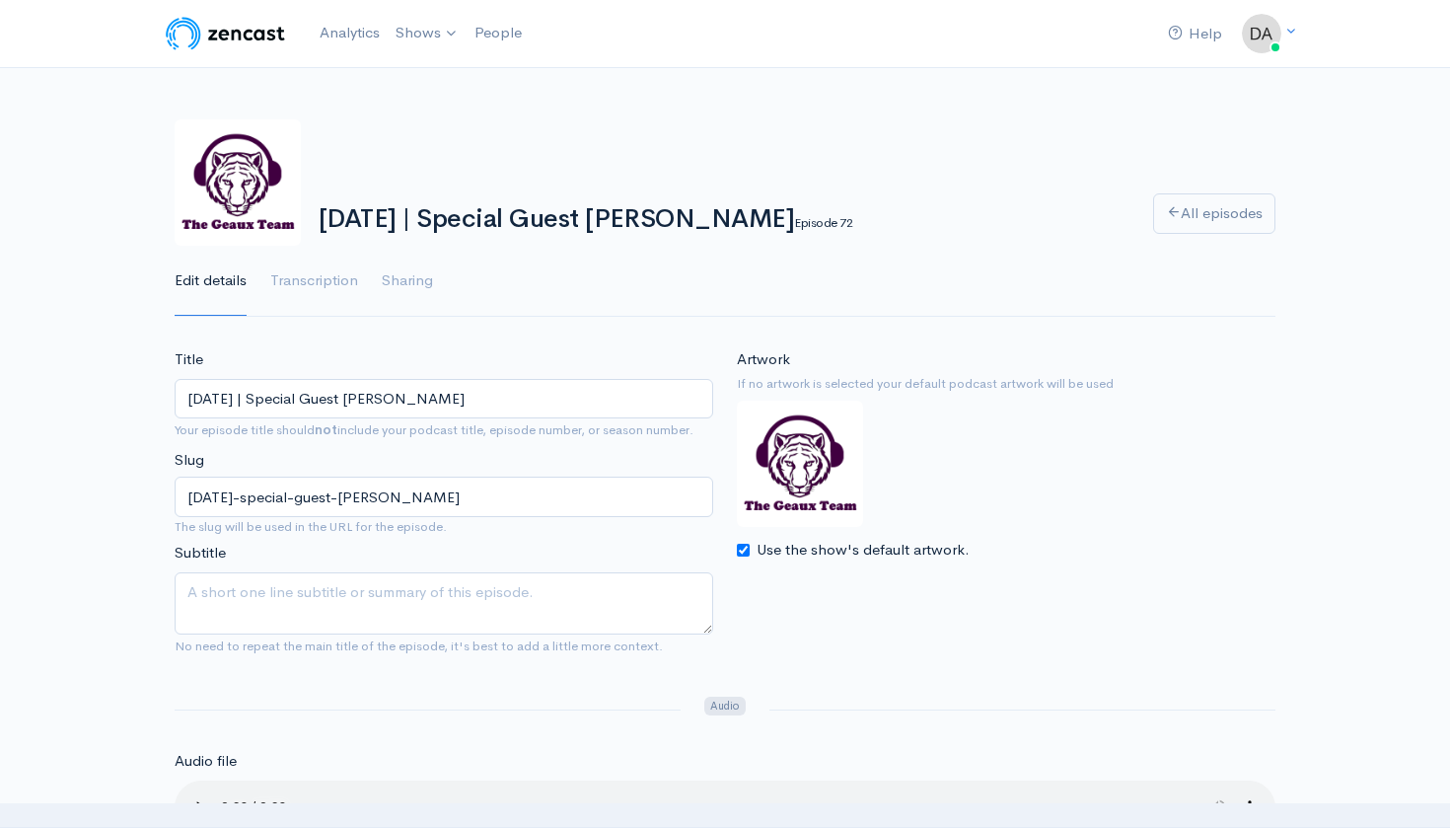
click at [462, 412] on input "October 1, 2025 | Special Guest Lonn Phillips Sullivan" at bounding box center [444, 399] width 539 height 40
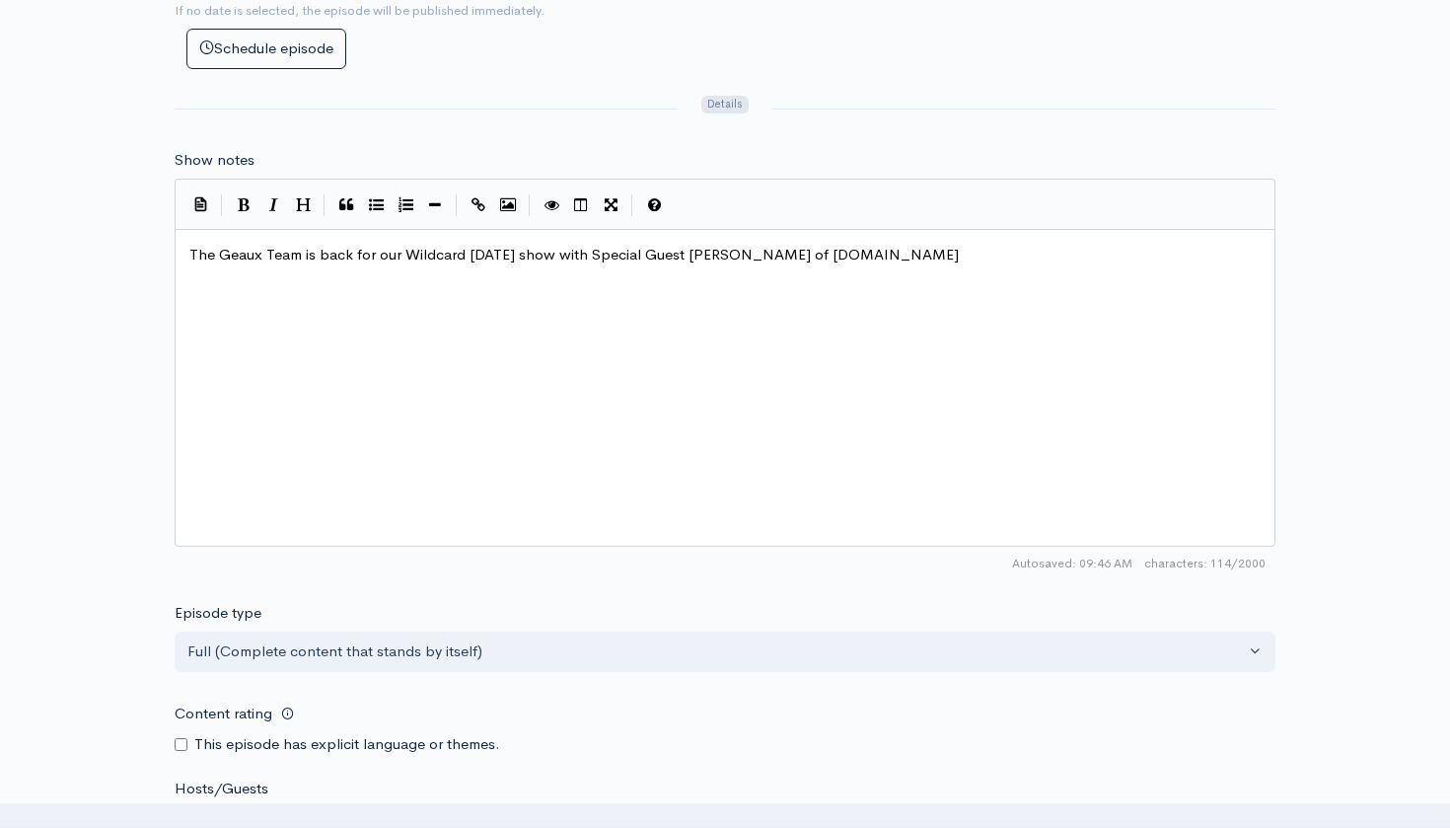
scroll to position [1014, 0]
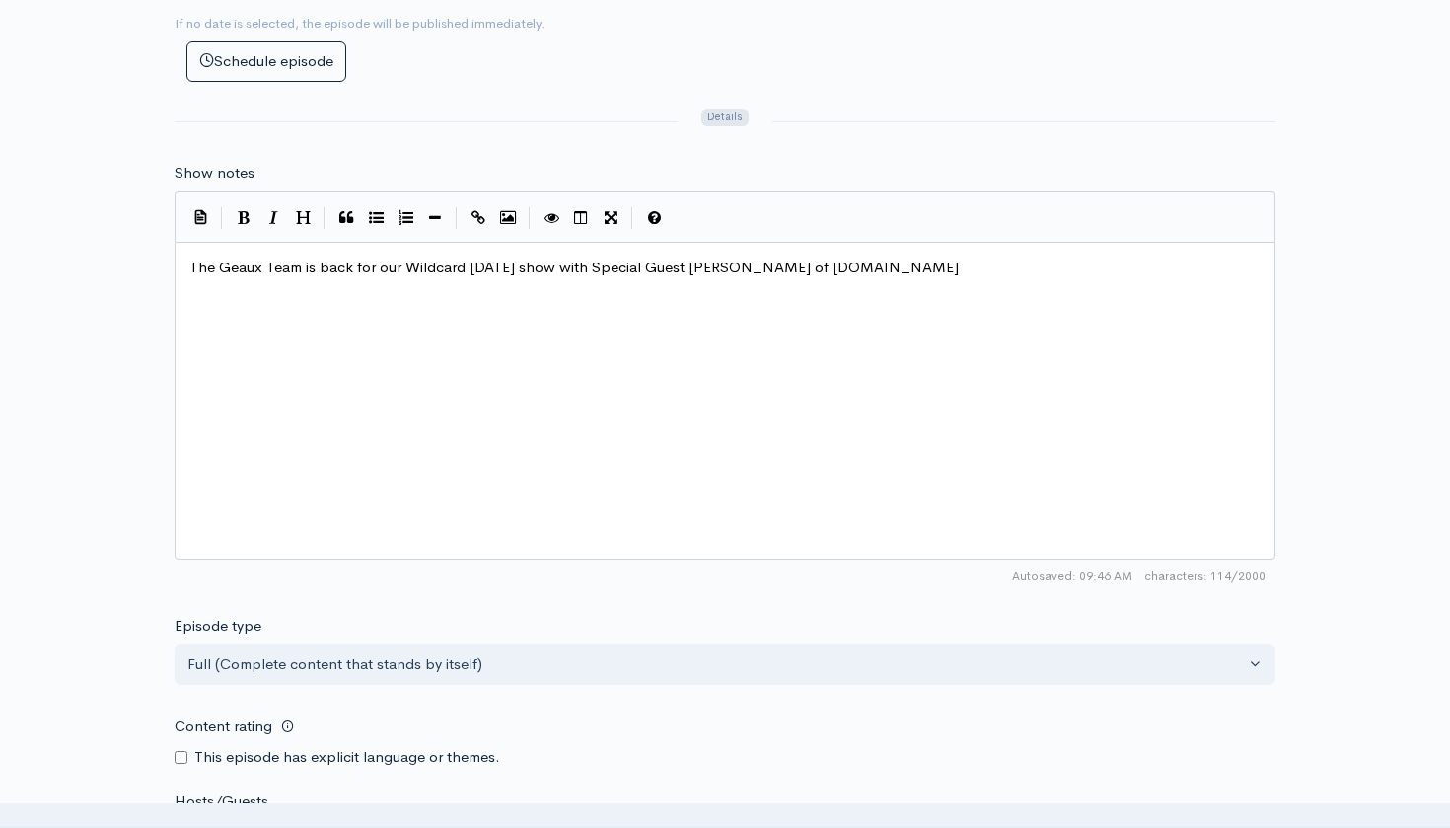
click at [528, 258] on span "The Geaux Team is back for our Wildcard Wednesday show with Special Guest Lonn …" at bounding box center [574, 267] width 770 height 19
type textarea "Wednesday"
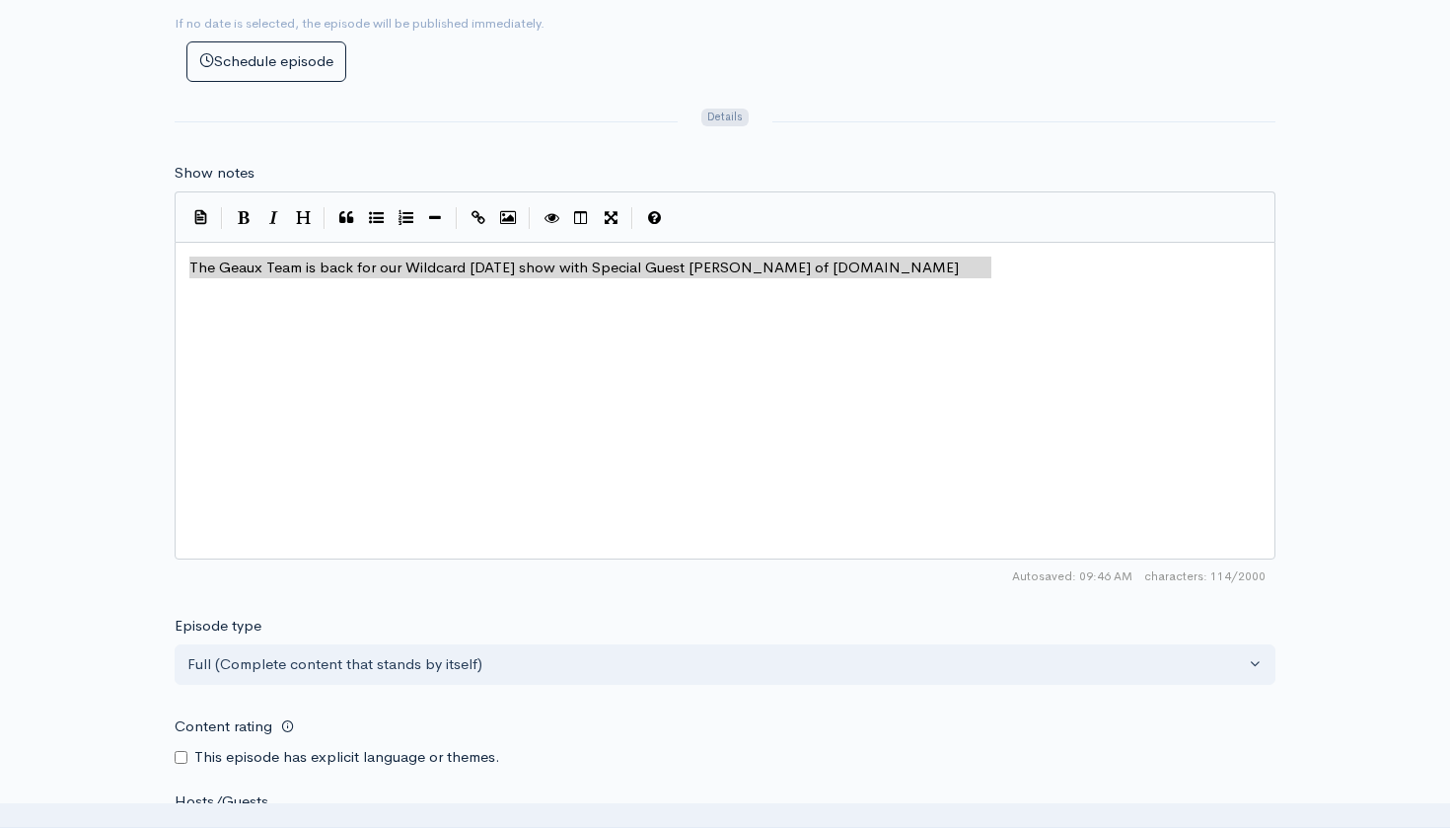
scroll to position [9, 0]
type textarea "The Geaux Team is back for our Wildcard Wednesday show with Special Guest Lonn …"
